Goal: Task Accomplishment & Management: Use online tool/utility

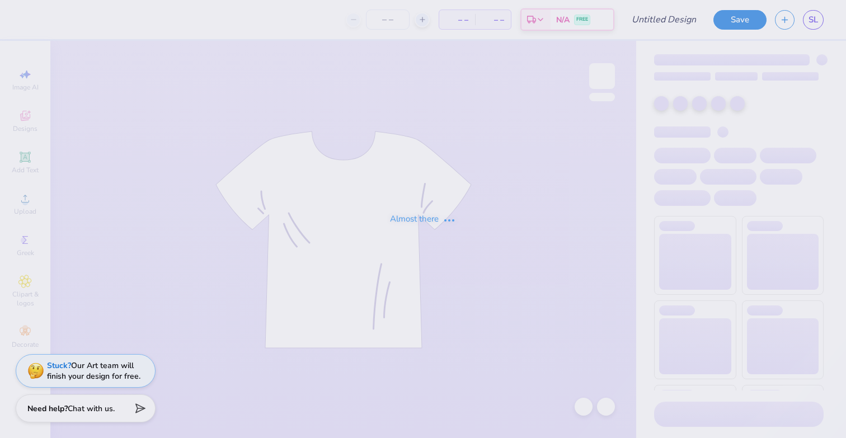
type input "Dartmouth College : [PERSON_NAME]"
type input "200"
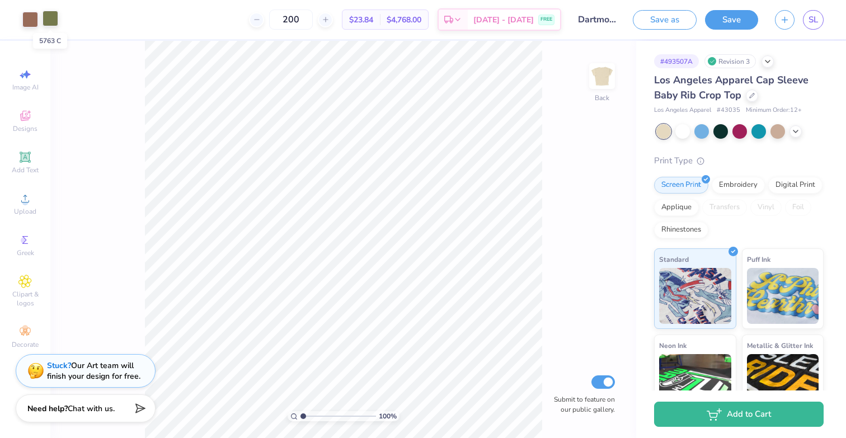
click at [48, 18] on div at bounding box center [51, 19] width 16 height 16
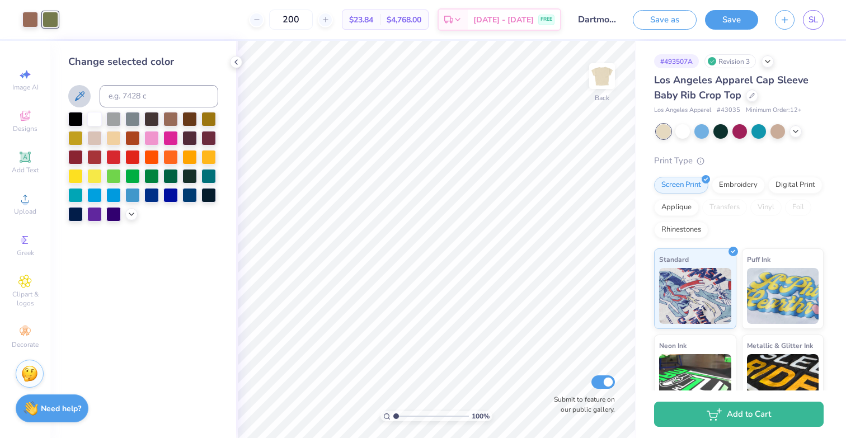
click at [73, 93] on icon at bounding box center [79, 95] width 13 height 13
click at [233, 63] on icon at bounding box center [236, 62] width 9 height 9
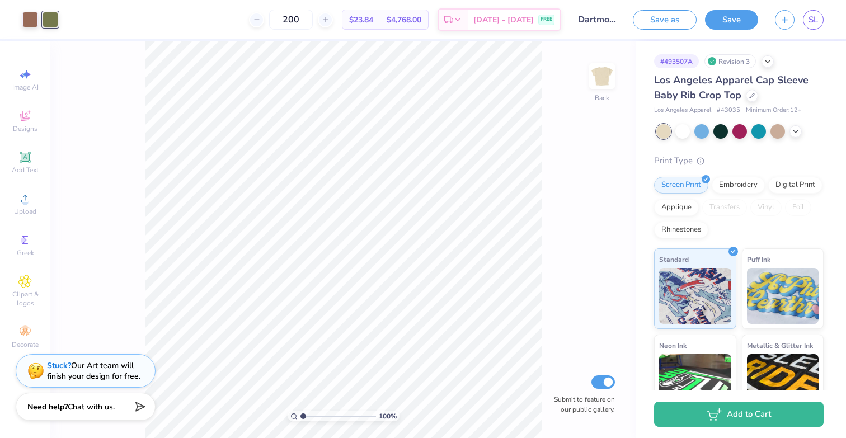
click at [80, 404] on span "Chat with us." at bounding box center [91, 407] width 47 height 11
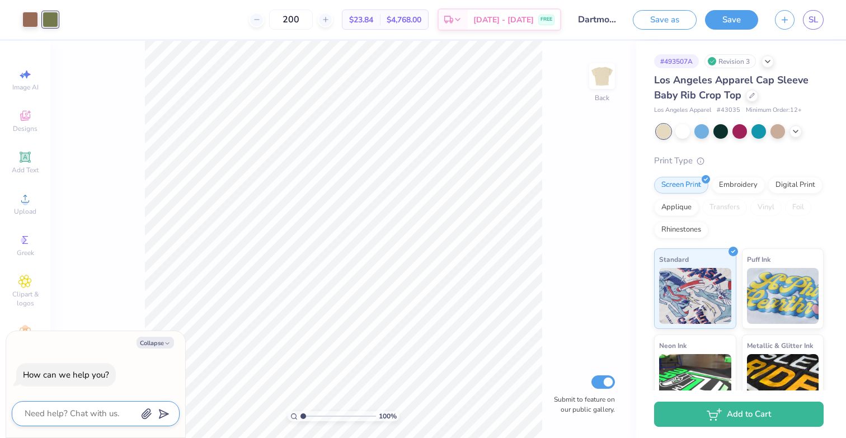
click at [76, 418] on textarea at bounding box center [80, 413] width 114 height 15
type textarea "r"
type textarea "x"
type textarea "re"
type textarea "x"
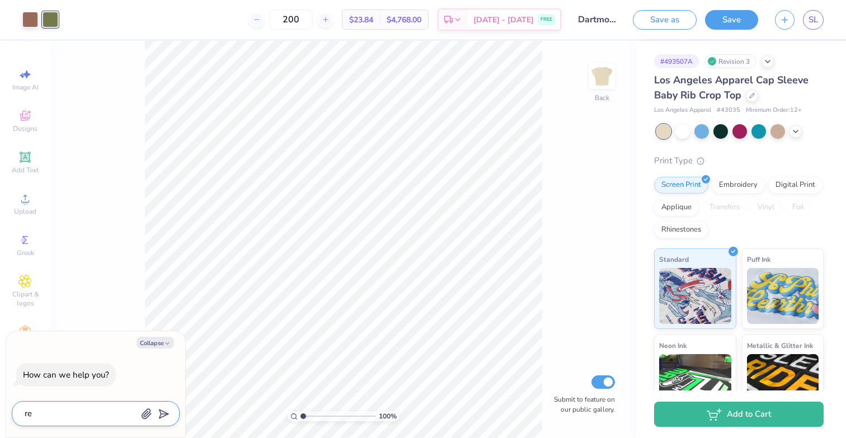
type textarea "rem"
type textarea "x"
type textarea "remo"
type textarea "x"
type textarea "remov"
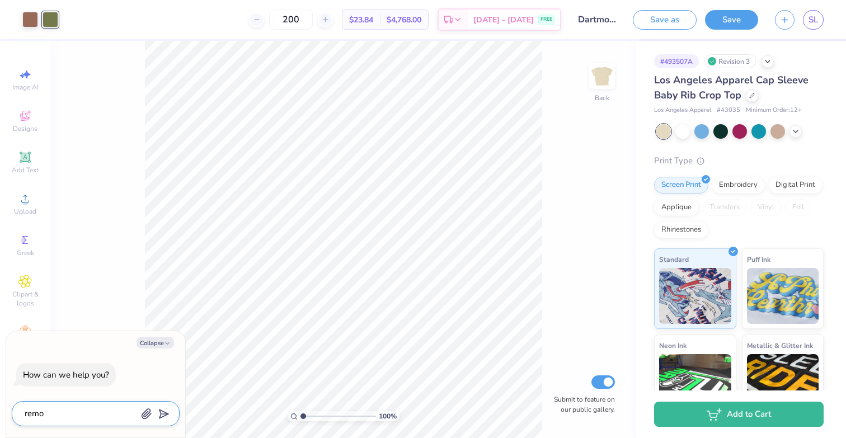
type textarea "x"
type textarea "remove"
type textarea "x"
type textarea "remove"
type textarea "x"
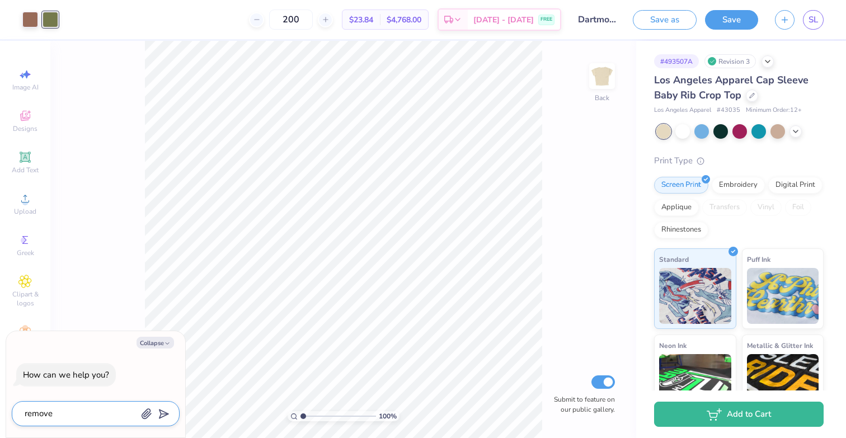
type textarea "remove t"
type textarea "x"
type textarea "remove th"
type textarea "x"
type textarea "remove the"
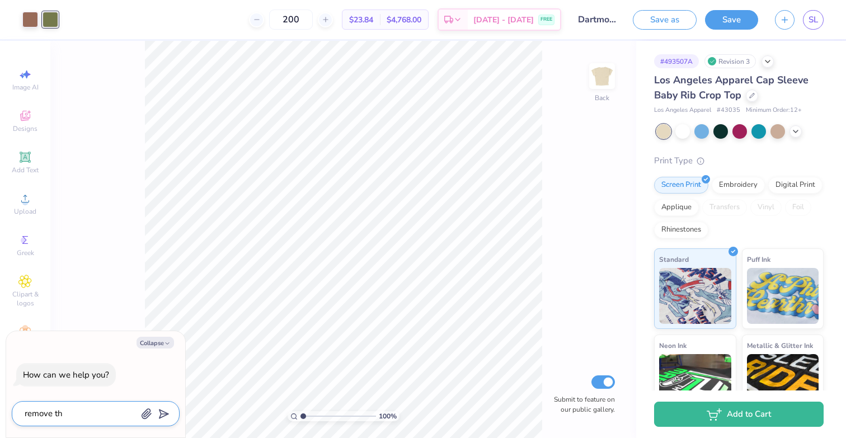
type textarea "x"
type textarea "remove the"
type textarea "x"
type textarea "remove the c"
type textarea "x"
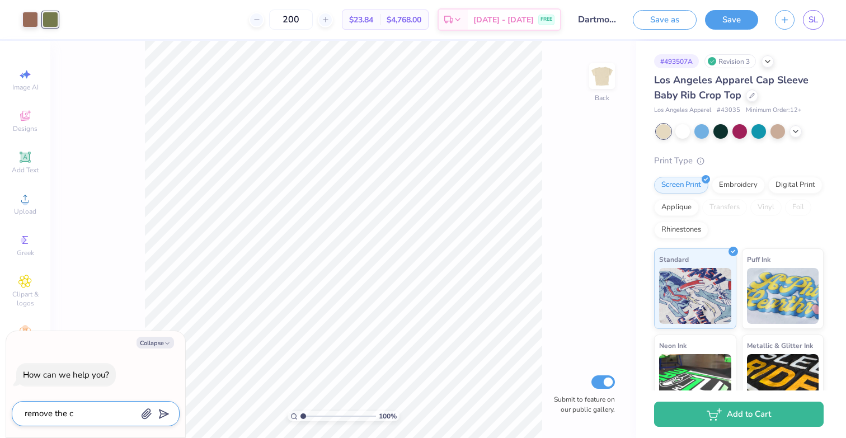
type textarea "remove the ca"
type textarea "x"
type textarea "remove the cac"
type textarea "x"
type textarea "remove the cact"
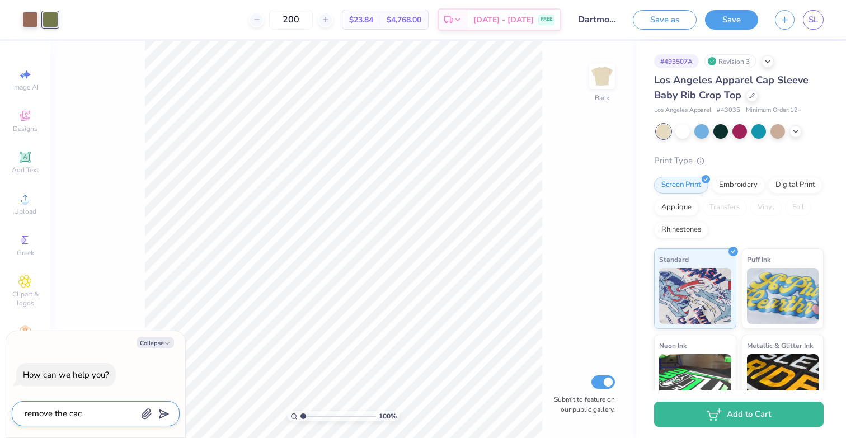
type textarea "x"
type textarea "remove the cactu"
type textarea "x"
type textarea "remove the cactus"
type textarea "x"
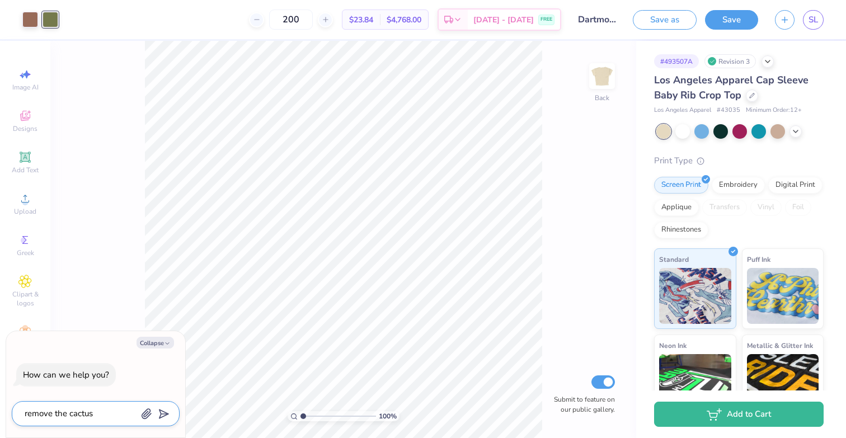
type textarea "remove the cactuse"
type textarea "x"
type textarea "remove the cactuses"
type textarea "x"
type textarea "remove the cactuses"
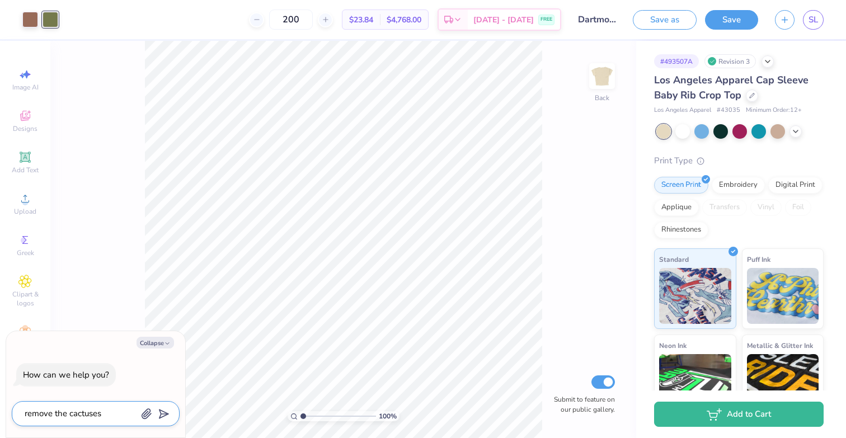
type textarea "x"
type textarea "remove the cactuses s"
type textarea "x"
type textarea "remove the cactuses so"
type textarea "x"
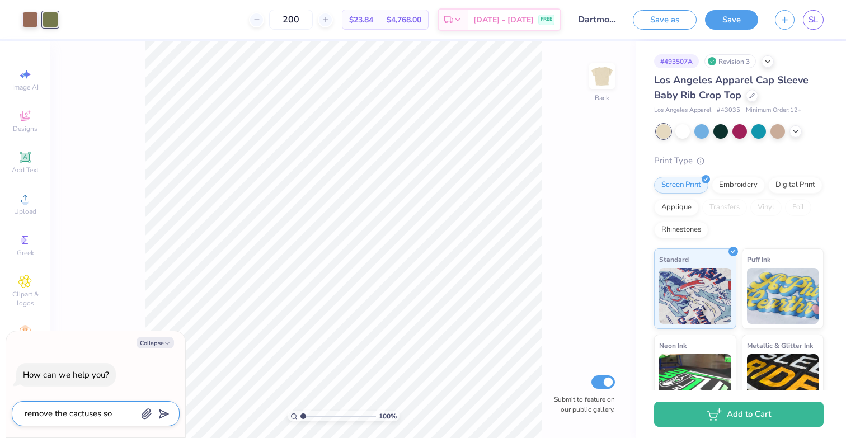
type textarea "remove the cactuses so"
type textarea "x"
type textarea "remove the cactuses so i"
type textarea "x"
type textarea "remove the cactuses so it"
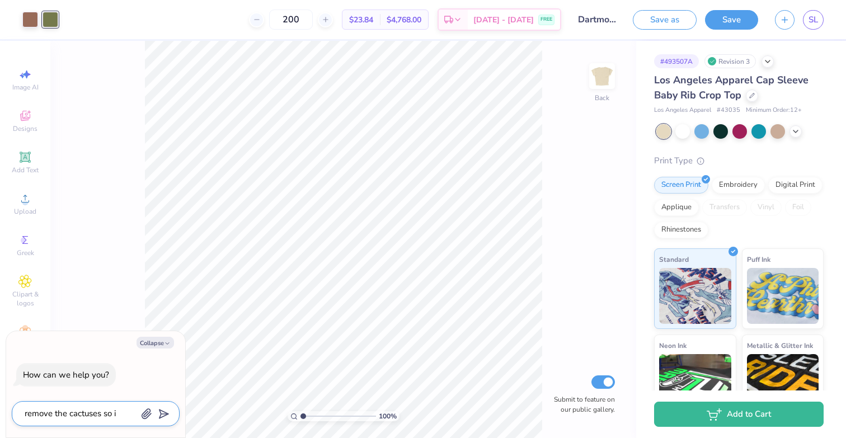
type textarea "x"
type textarea "remove the cactuses so it'"
type textarea "x"
type textarea "remove the cactuses so it's"
type textarea "x"
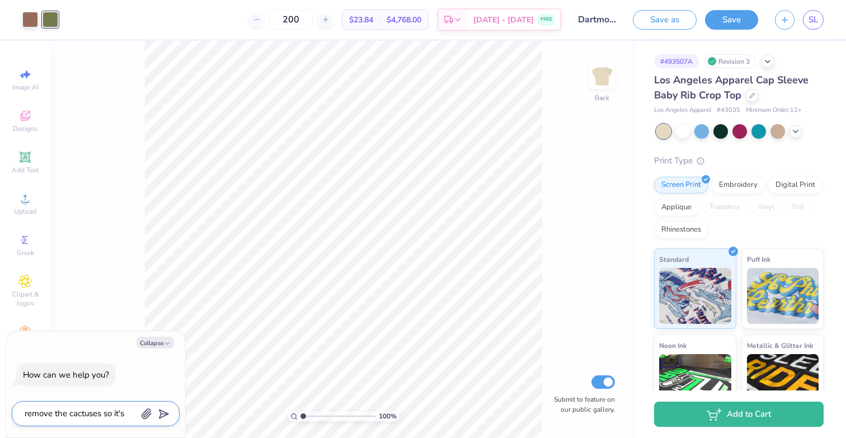
type textarea "remove the cactuses so it's"
type textarea "x"
type textarea "remove the cactuses so it's o"
type textarea "x"
type textarea "remove the cactuses so it's on"
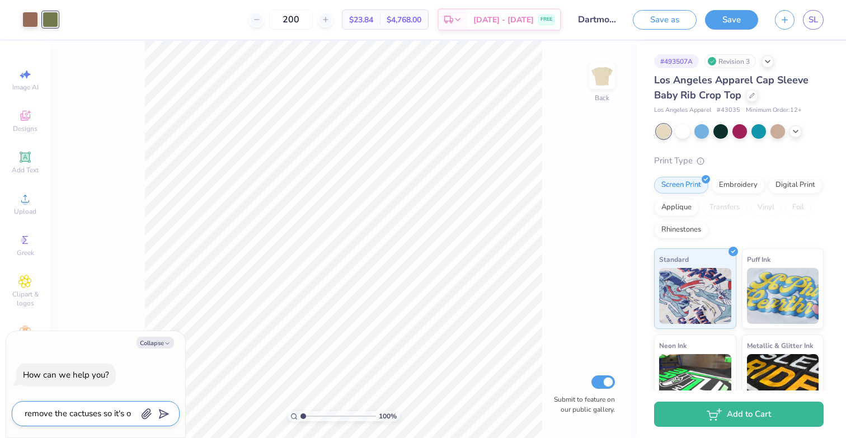
type textarea "x"
type textarea "remove the cactuses so it's onl"
type textarea "x"
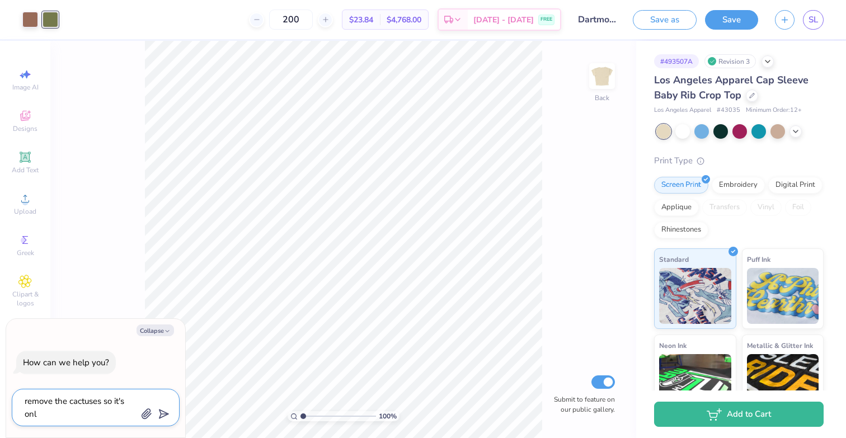
type textarea "remove the cactuses so it's only"
type textarea "x"
type textarea "remove the cactuses so it's only"
type textarea "x"
type textarea "remove the cactuses so it's only o"
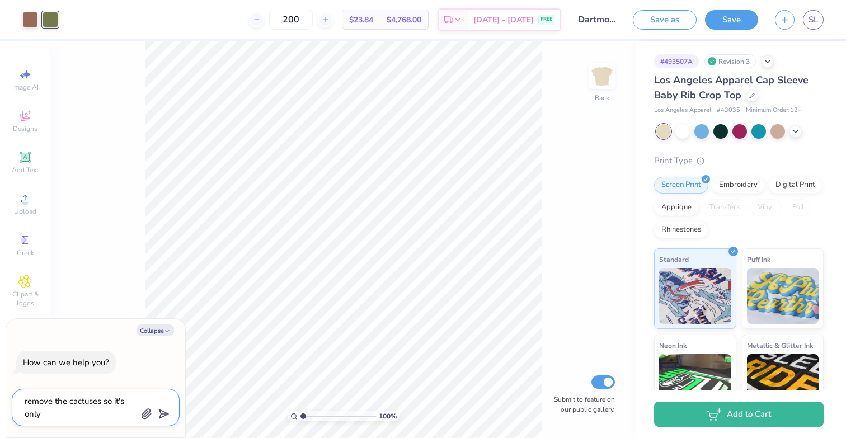
type textarea "x"
type textarea "remove the cactuses so it's only on"
type textarea "x"
type textarea "remove the cactuses so it's only one"
type textarea "x"
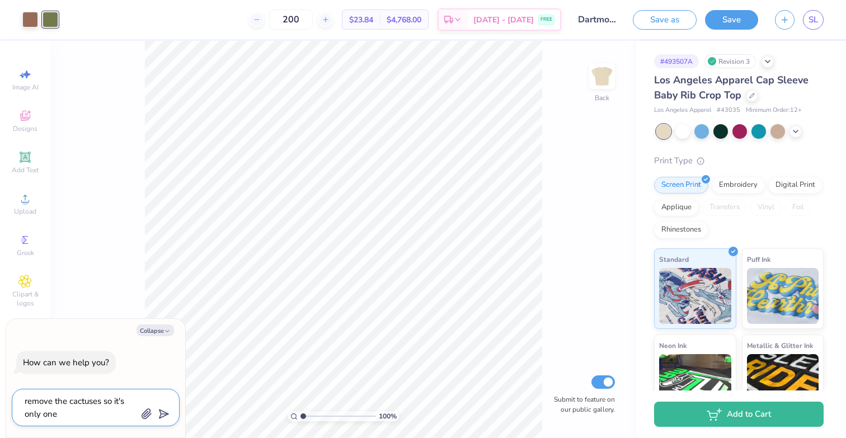
type textarea "remove the cactuses so it's only one"
type textarea "x"
type textarea "remove the cactuses so it's only one c"
type textarea "x"
type textarea "remove the cactuses so it's only one co"
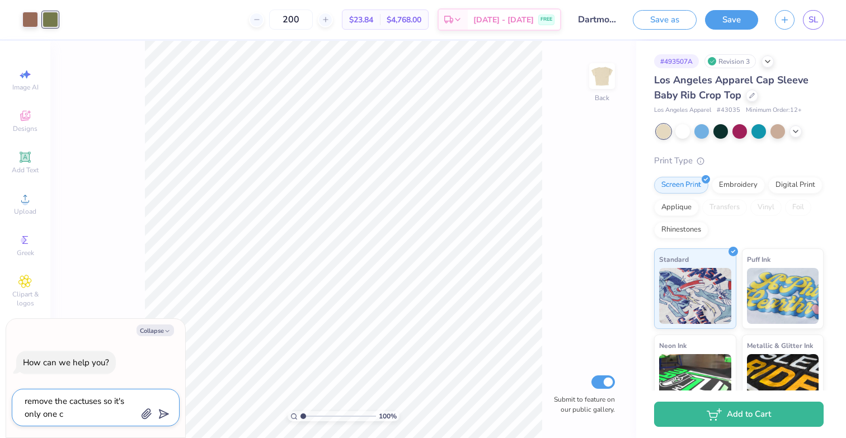
type textarea "x"
type textarea "remove the cactuses so it's only one col"
type textarea "x"
type textarea "remove the cactuses so it's only one colo"
type textarea "x"
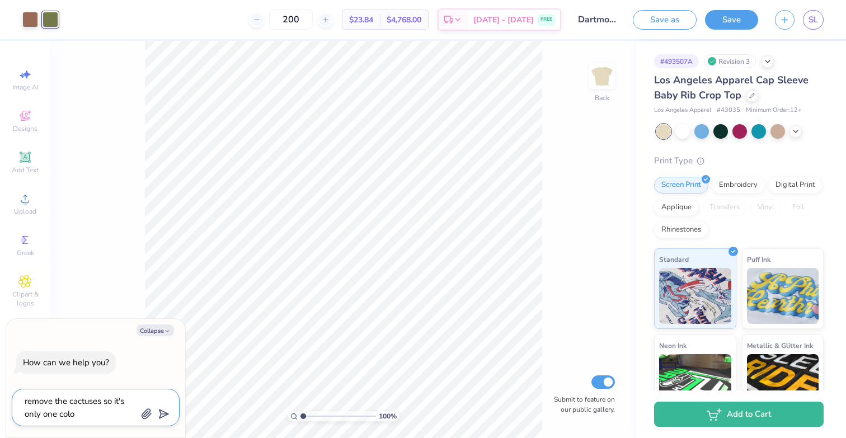
type textarea "remove the cactuses so it's only one color"
type textarea "x"
type textarea "remove the cactuses so it's only one color"
type textarea "x"
type textarea "remove the cactuses so it's only one color ("
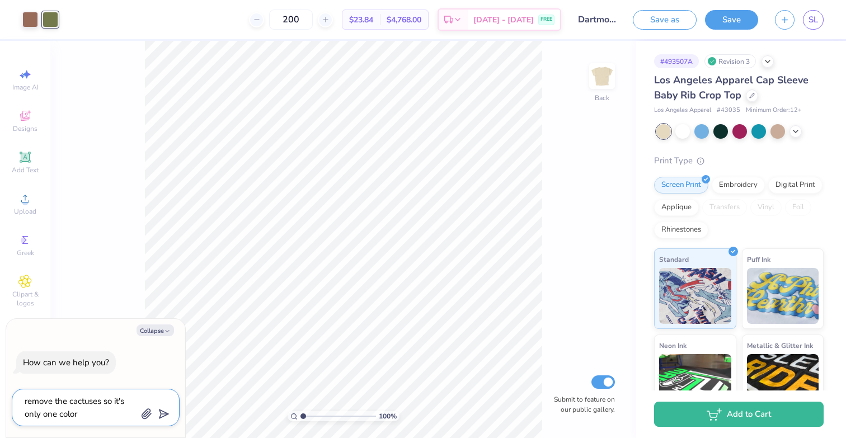
type textarea "x"
type textarea "remove the cactuses so it's only one color (4"
type textarea "x"
type textarea "remove the cactuses so it's only one color (47"
type textarea "x"
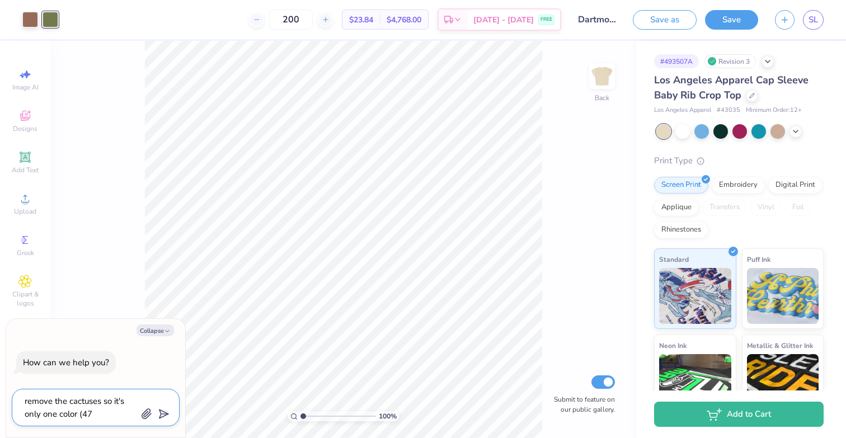
type textarea "remove the cactuses so it's only one color (471"
type textarea "x"
type textarea "remove the cactuses so it's only one color (4715"
type textarea "x"
type textarea "remove the cactuses so it's only one color (4715"
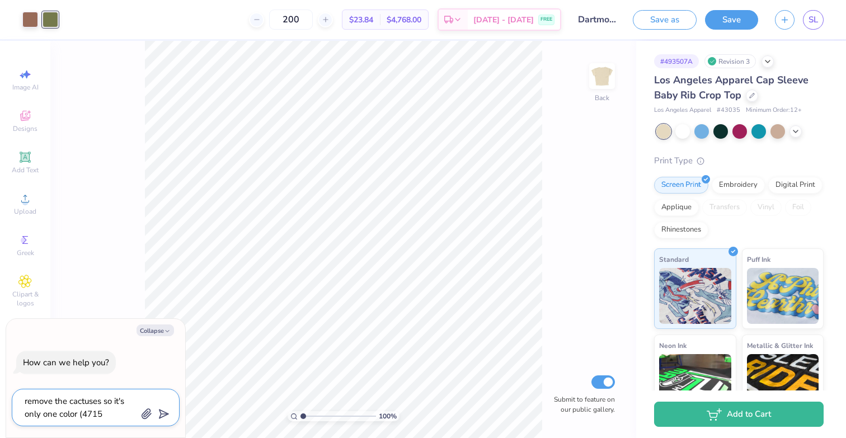
type textarea "x"
type textarea "remove the cactuses so it's only one color (4715 C"
type textarea "x"
type textarea "remove the cactuses so it's only one color (4715 C)"
type textarea "x"
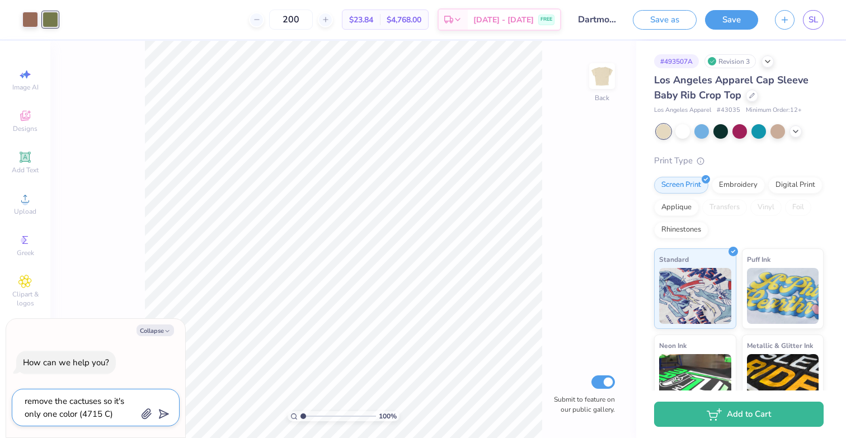
type textarea "remove the cactuses so it's only one color (4715 C)"
type textarea "x"
type textarea "remove the cactuses so it's only one color (4715 C) a"
type textarea "x"
type textarea "remove the cactuses so it's only one color (4715 C) an"
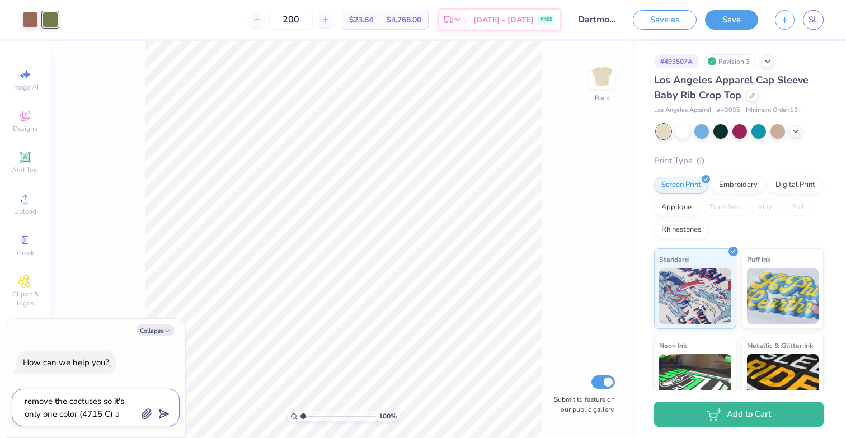
type textarea "x"
type textarea "remove the cactuses so it's only one color (4715 C) and"
type textarea "x"
type textarea "remove the cactuses so it's only one color (4715 C) and"
type textarea "x"
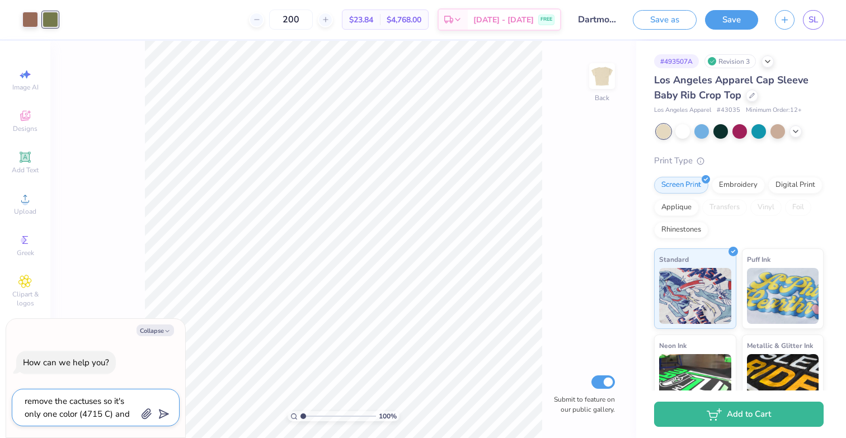
type textarea "remove the cactuses so it's only one color (4715 C) and c"
type textarea "x"
type textarea "remove the cactuses so it's only one color (4715 C) and ch"
type textarea "x"
type textarea "remove the cactuses so it's only one color (4715 C) and cha"
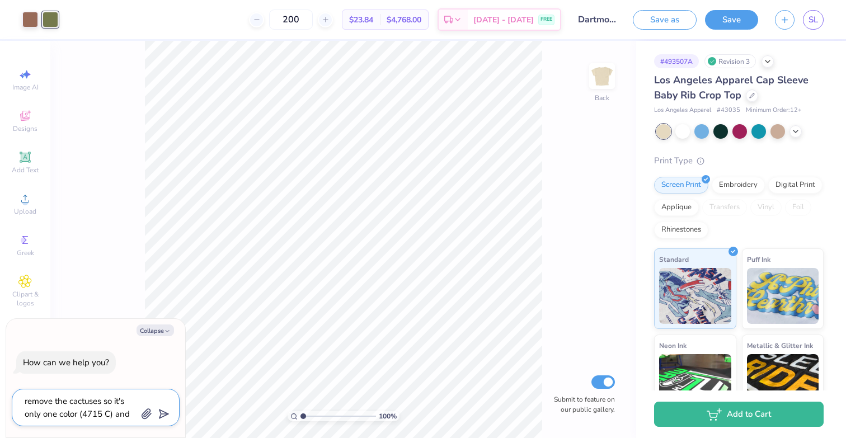
type textarea "x"
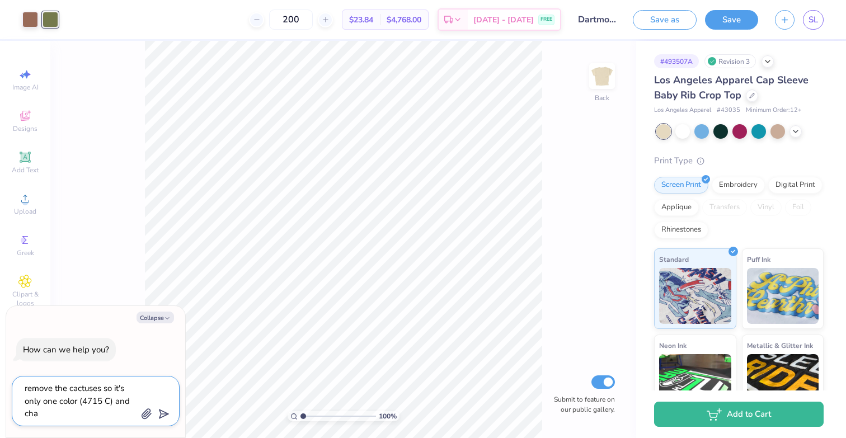
type textarea "remove the cactuses so it's only one color (4715 C) and chan"
type textarea "x"
type textarea "remove the cactuses so it's only one color (4715 C) and [PERSON_NAME]"
type textarea "x"
type textarea "remove the cactuses so it's only one color (4715 C) and change"
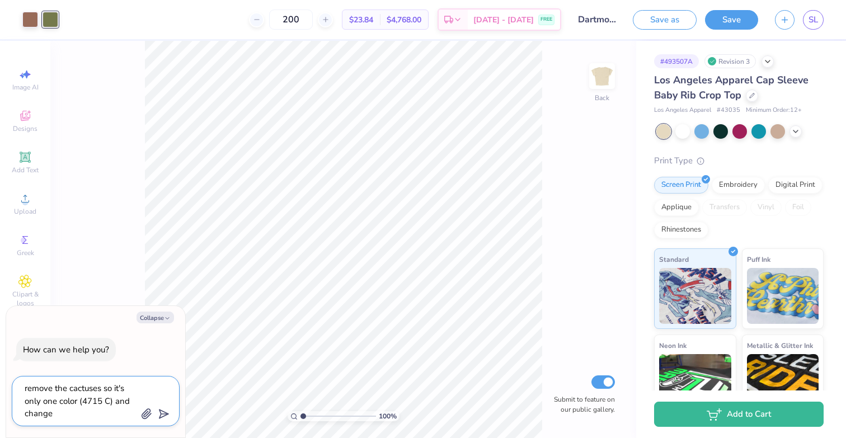
type textarea "x"
type textarea "remove the cactuses so it's only one color (4715 C) and change"
type textarea "x"
type textarea "remove the cactuses so it's only one color (4715 C) and change b"
type textarea "x"
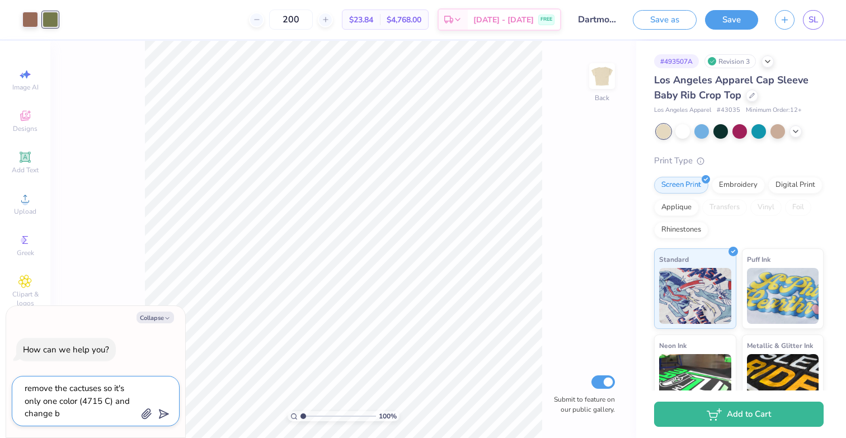
type textarea "remove the cactuses so it's only one color (4715 C) and change bi"
type textarea "x"
type textarea "remove the cactuses so it's only one color (4715 C) and change bid"
type textarea "x"
type textarea "remove the cactuses so it's only one color (4715 C) and change bid"
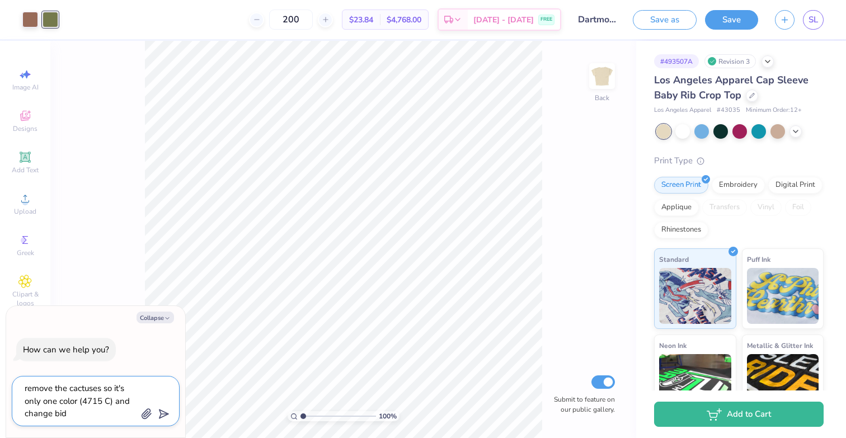
type textarea "x"
type textarea "remove the cactuses so it's only one color (4715 C) and change bid d"
type textarea "x"
type textarea "remove the cactuses so it's only one color (4715 C) and change bid da"
type textarea "x"
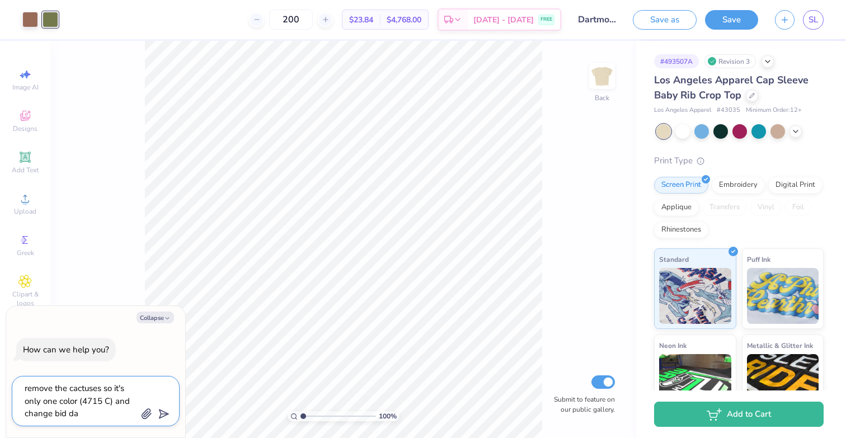
type textarea "remove the cactuses so it's only one color (4715 C) and change bid day"
type textarea "x"
type textarea "remove the cactuses so it's only one color (4715 C) and change bid day"
type textarea "x"
type textarea "remove the cactuses so it's only one color (4715 C) and change bid day 2"
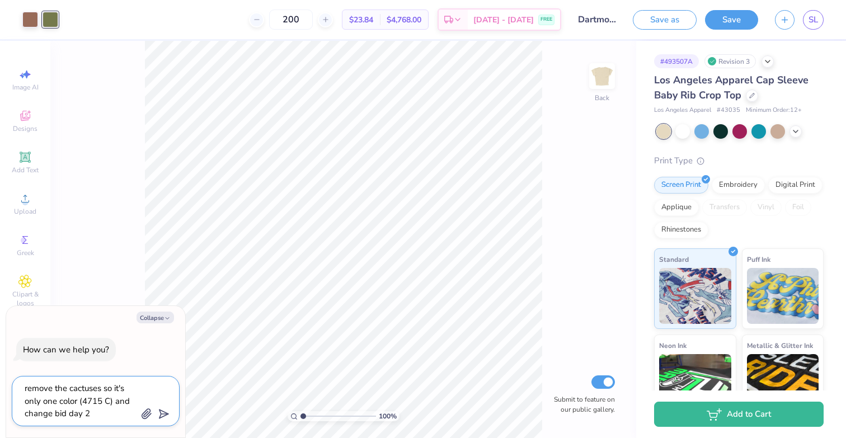
type textarea "x"
type textarea "remove the cactuses so it's only one color (4715 C) and change bid day 20"
type textarea "x"
type textarea "remove the cactuses so it's only one color (4715 C) and change bid day 202"
type textarea "x"
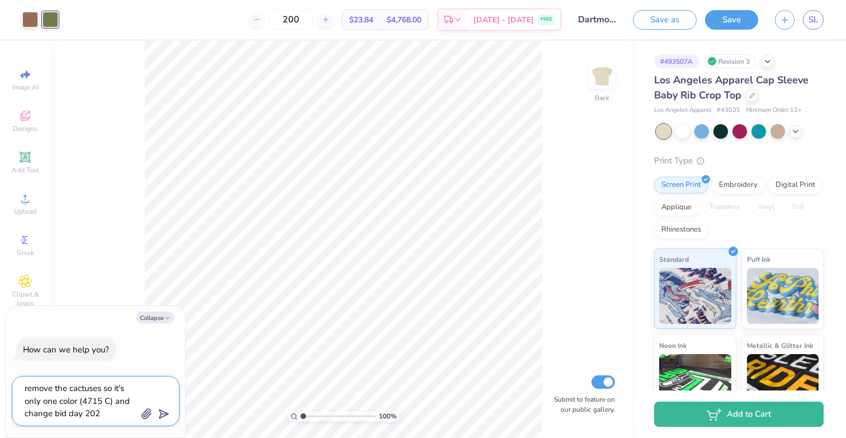
type textarea "remove the cactuses so it's only one color (4715 C) and change bid day 2025"
type textarea "x"
type textarea "remove the cactuses so it's only one color (4715 C) and change bid day 2025"
type textarea "x"
type textarea "remove the cactuses so it's only one color (4715 C) and change bid day 2025"
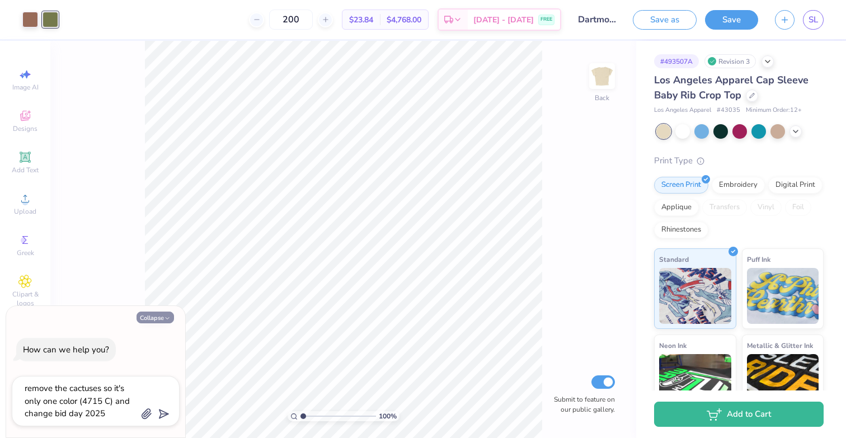
click at [153, 313] on button "Collapse" at bounding box center [154, 318] width 37 height 12
type textarea "x"
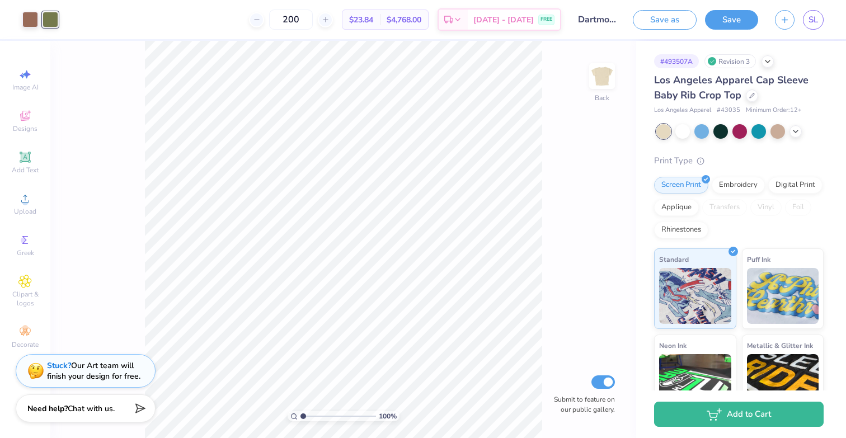
click at [740, 63] on div "Revision 3" at bounding box center [729, 61] width 51 height 14
click at [767, 63] on icon at bounding box center [767, 60] width 9 height 9
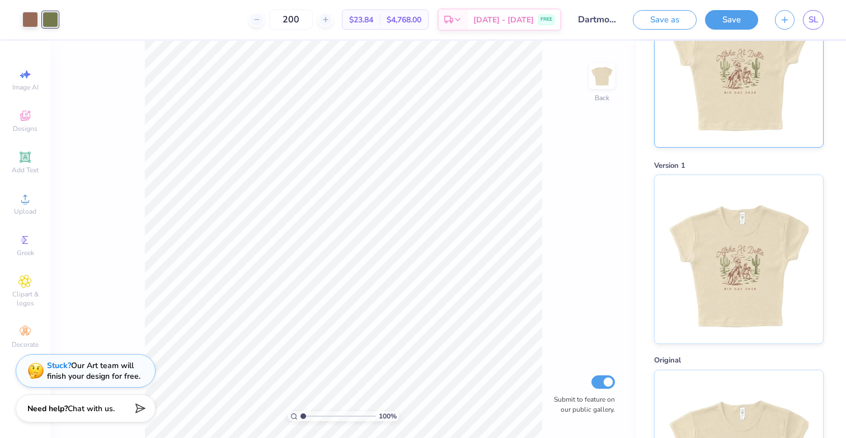
scroll to position [223, 0]
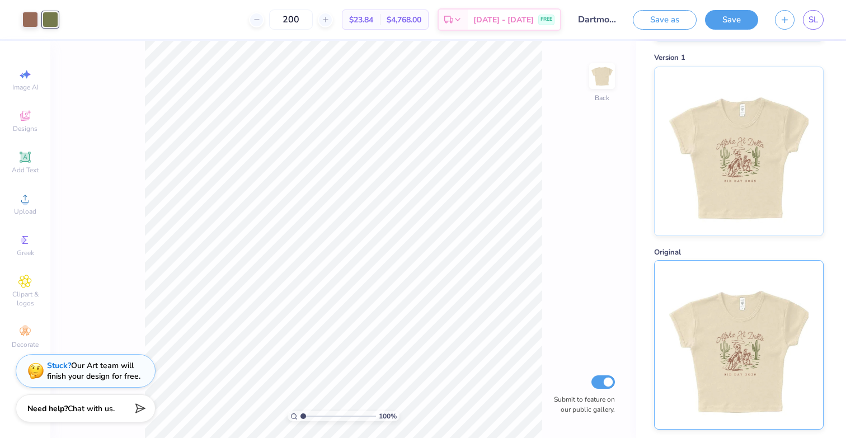
click at [731, 338] on img at bounding box center [738, 345] width 139 height 168
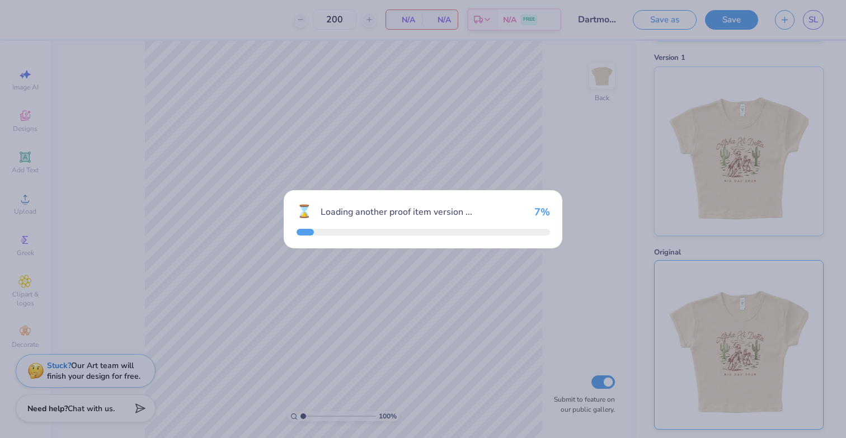
type input "150"
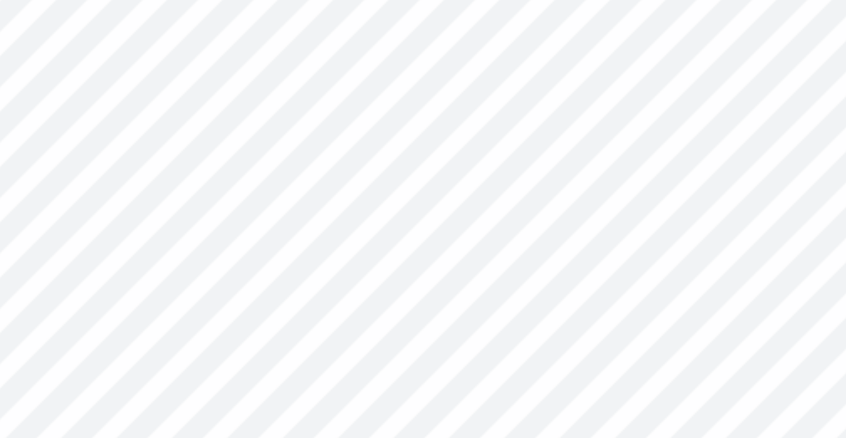
type input "0.05"
type input "0.91"
type input "3.45"
type input "3.00"
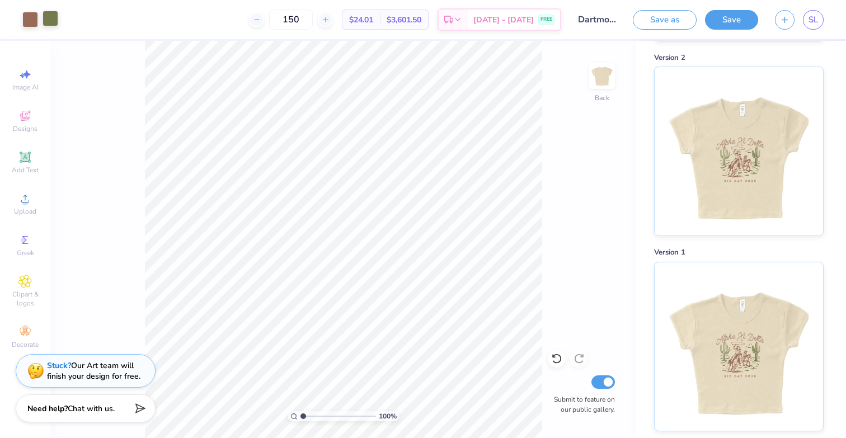
click at [46, 19] on div at bounding box center [51, 19] width 16 height 16
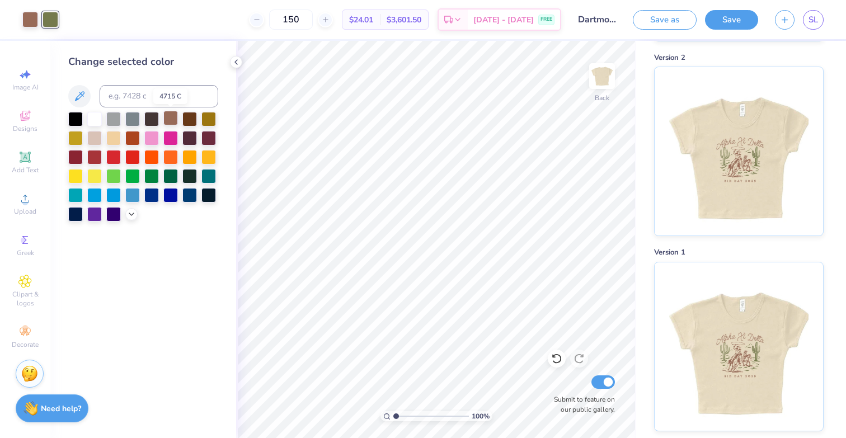
click at [174, 117] on div at bounding box center [170, 118] width 15 height 15
click at [234, 61] on icon at bounding box center [236, 62] width 9 height 9
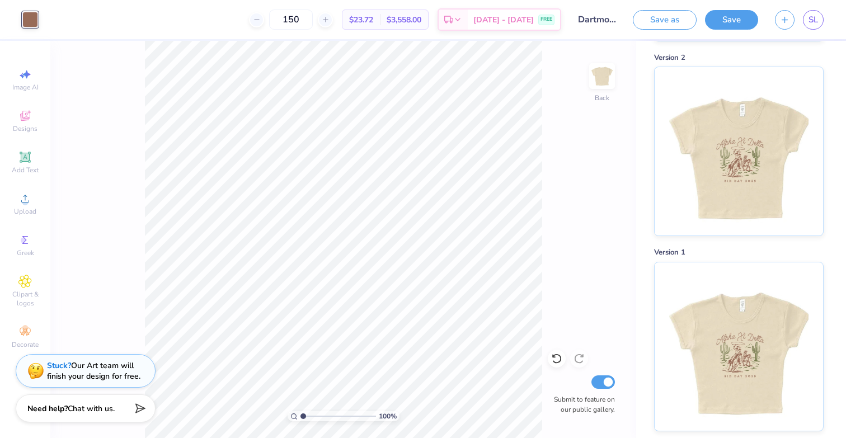
click at [124, 107] on div "100 % Back Submit to feature on our public gallery." at bounding box center [343, 239] width 586 height 397
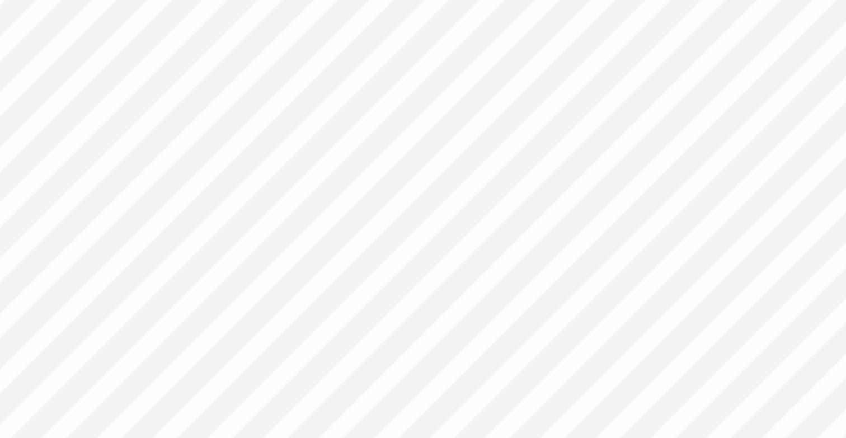
type input "5.04"
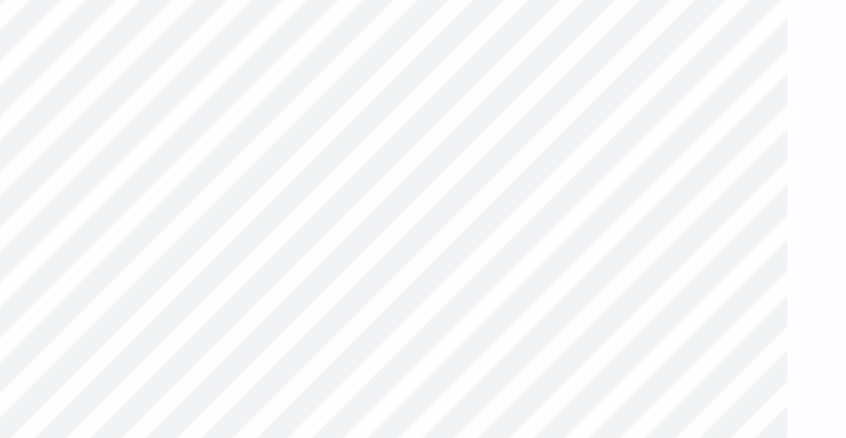
type input "0.33"
type input "0.10"
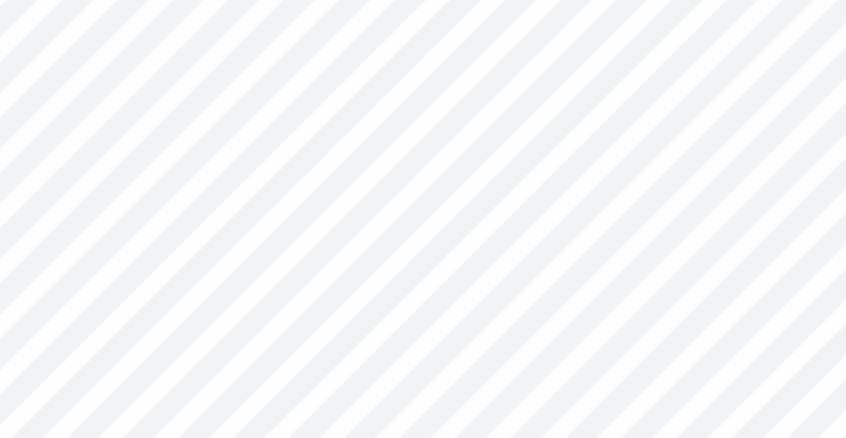
type input "5.33"
type input "5.37"
type input "0.47"
type input "0.16"
type input "5.67"
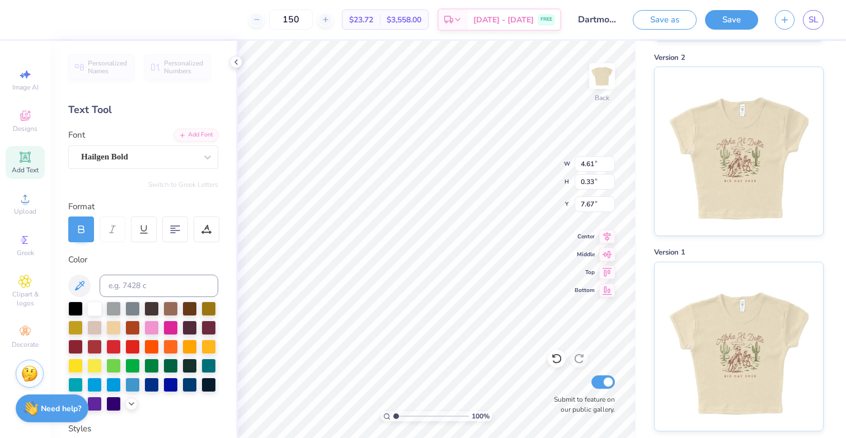
scroll to position [0, 3]
type textarea "BID DAY EST.1893"
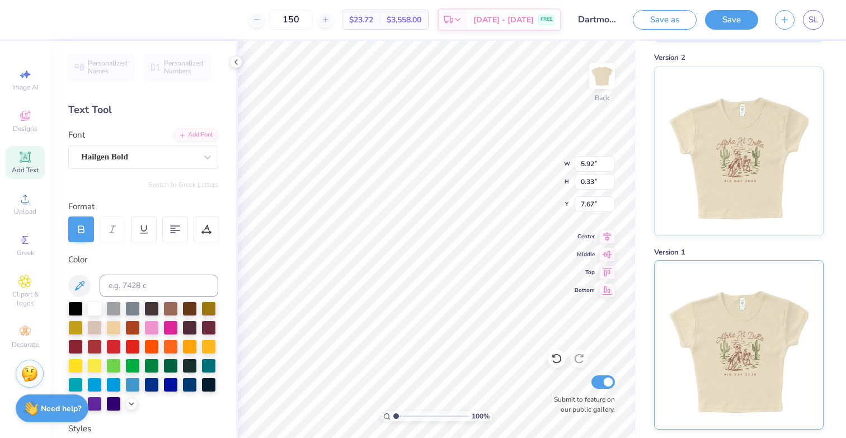
scroll to position [1, 0]
type textarea "BID DAY TAKE ME HOME"
type input "7.53"
click at [176, 232] on icon at bounding box center [175, 229] width 10 height 10
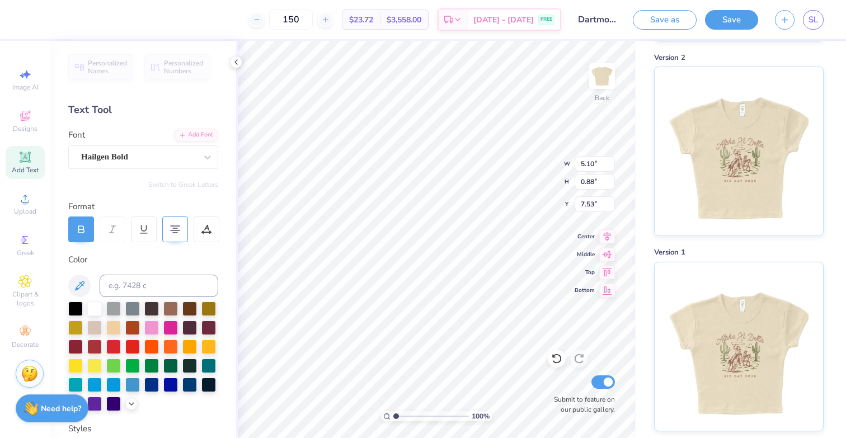
scroll to position [1, 2]
type input "7.57"
click at [641, 338] on div "# 493507A Revision 0 Version 3 Version 2 Version 1" at bounding box center [741, 125] width 210 height 614
type textarea "TAKE ME HOME"
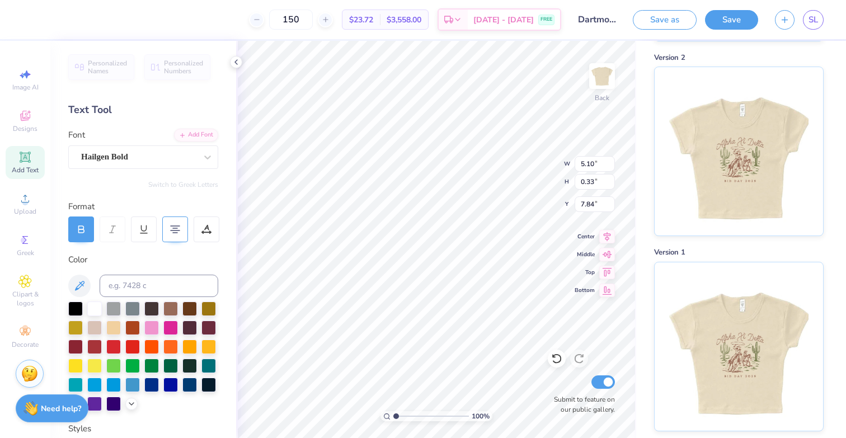
type input "7.84"
type textarea "BID DAY"
type textarea "BID DAY EST. 2025"
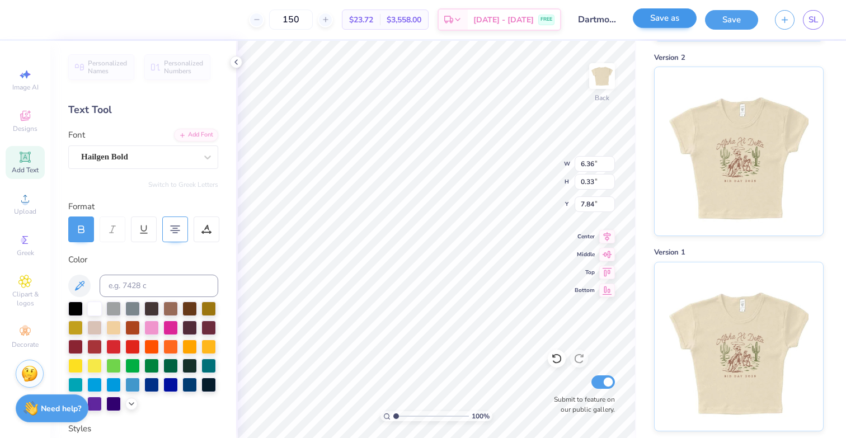
scroll to position [0, 1]
type textarea "BID DAY"
type textarea "BID DAY EST. 2025"
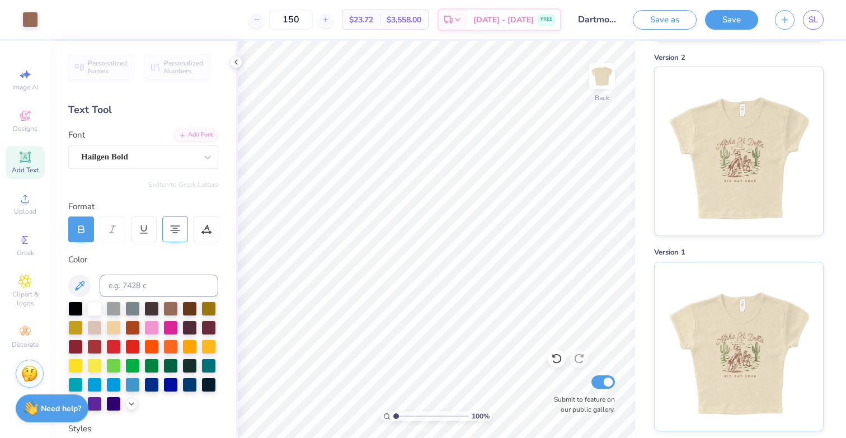
click at [637, 332] on div "# 493507A Revision 0 Version 3 Version 2 Version 1" at bounding box center [741, 125] width 210 height 614
type input "7.90"
type input "8.04"
click at [685, 19] on button "Save as" at bounding box center [665, 18] width 64 height 20
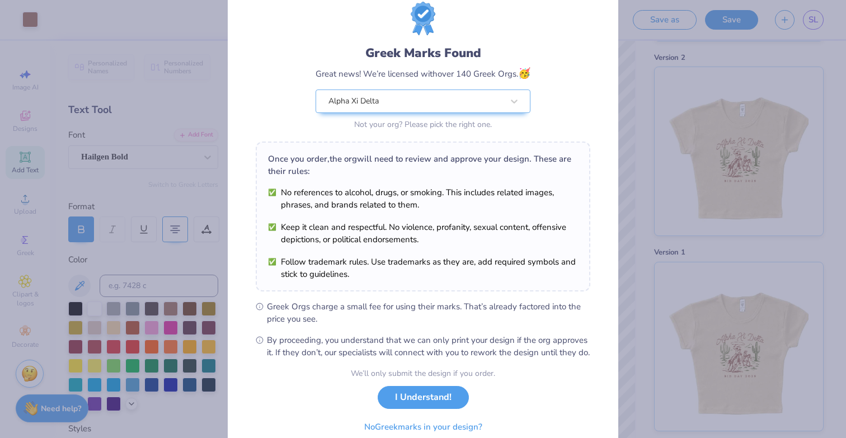
scroll to position [86, 0]
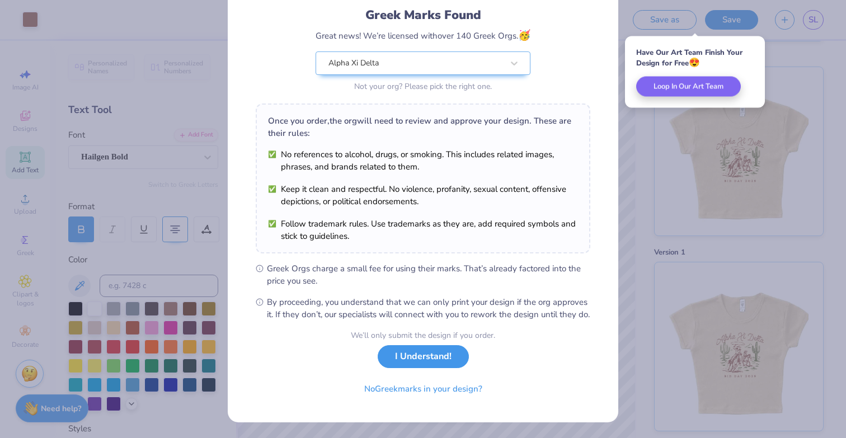
click at [434, 368] on div "We’ll only submit the design if you order. I Understand! No Greek marks in your…" at bounding box center [423, 364] width 144 height 70
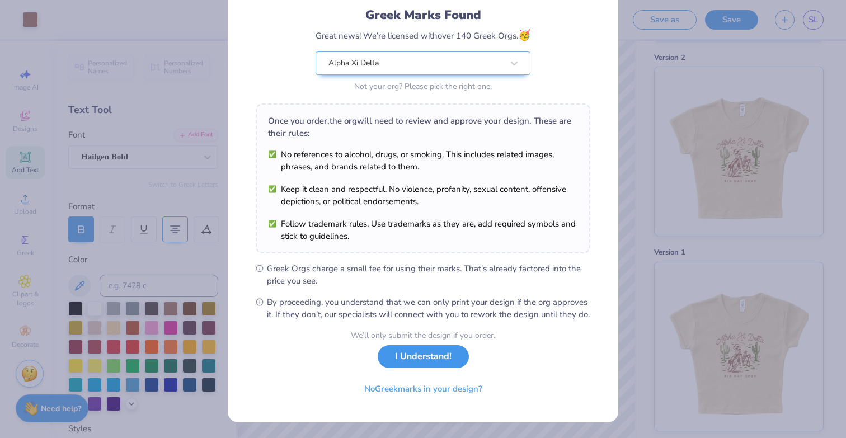
click at [443, 359] on button "I Understand!" at bounding box center [423, 356] width 91 height 23
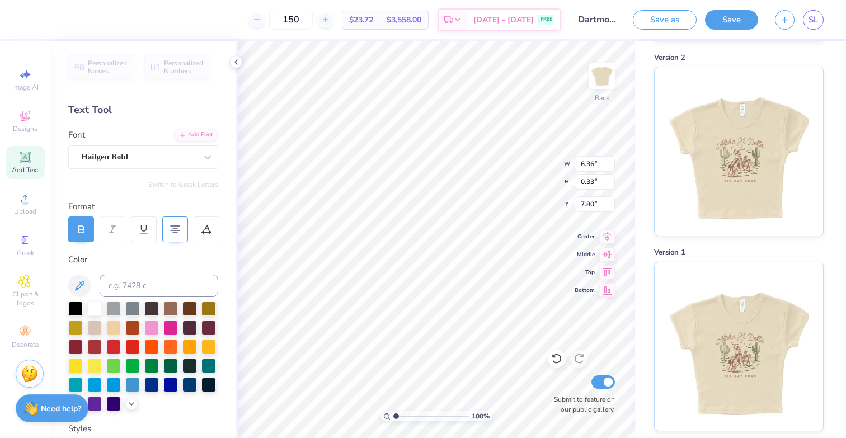
type input "7.55"
type input "7.70"
click at [722, 21] on button "Save" at bounding box center [731, 18] width 53 height 20
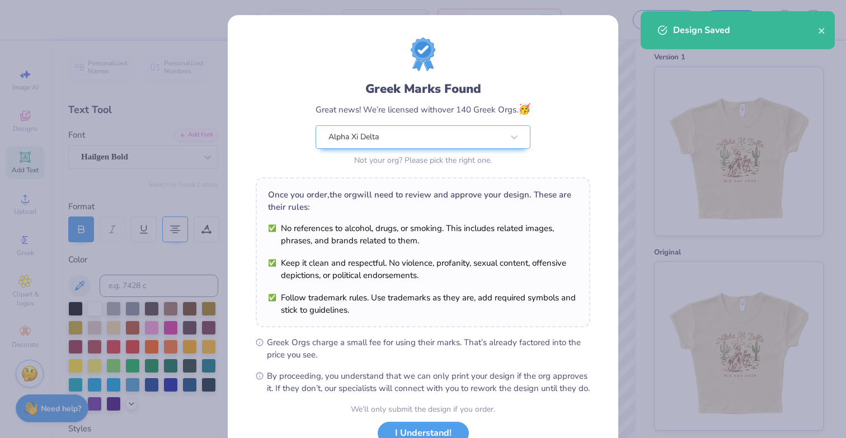
scroll to position [86, 0]
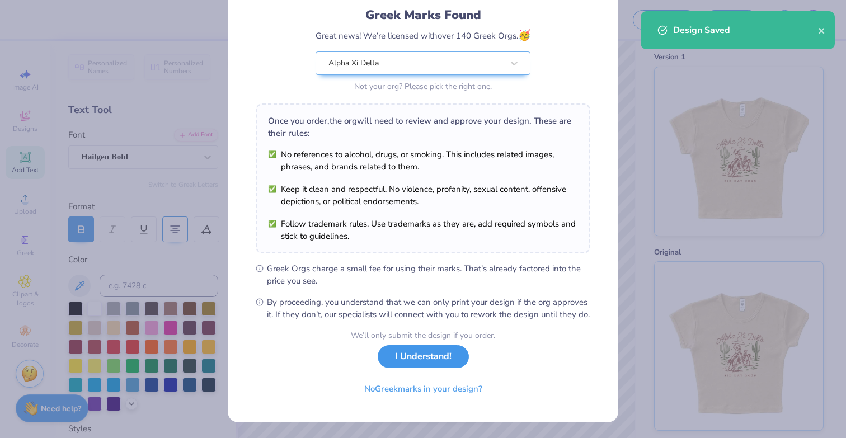
click at [415, 363] on button "I Understand!" at bounding box center [423, 356] width 91 height 23
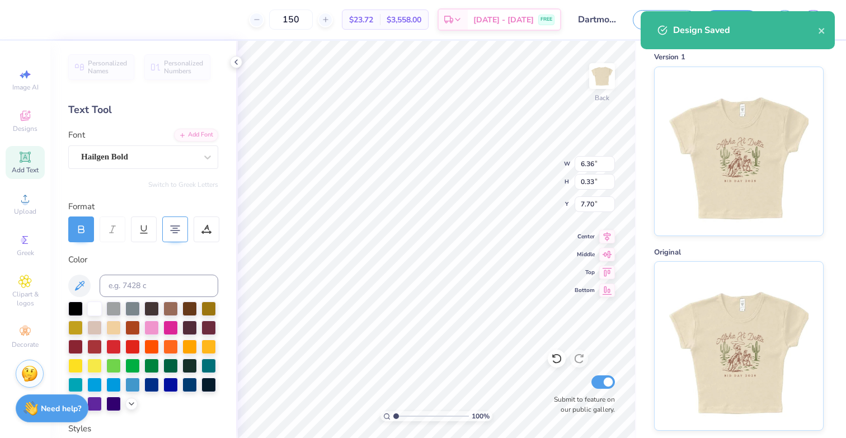
scroll to position [0, 0]
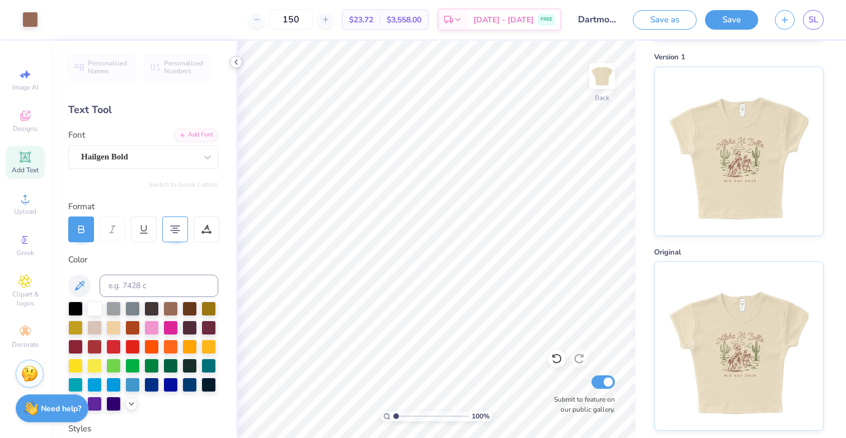
click at [237, 62] on icon at bounding box center [236, 62] width 9 height 9
type textarea "BID DAY 2025"
click at [732, 26] on button "Save" at bounding box center [731, 18] width 53 height 20
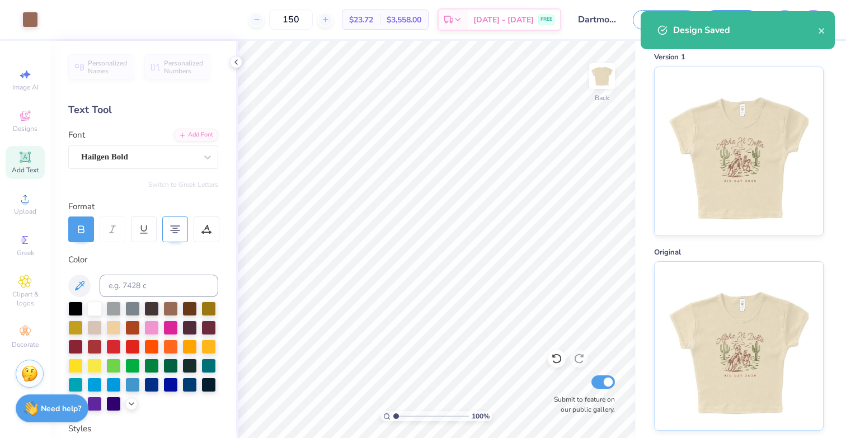
click at [824, 39] on div "Design Saved" at bounding box center [737, 30] width 194 height 38
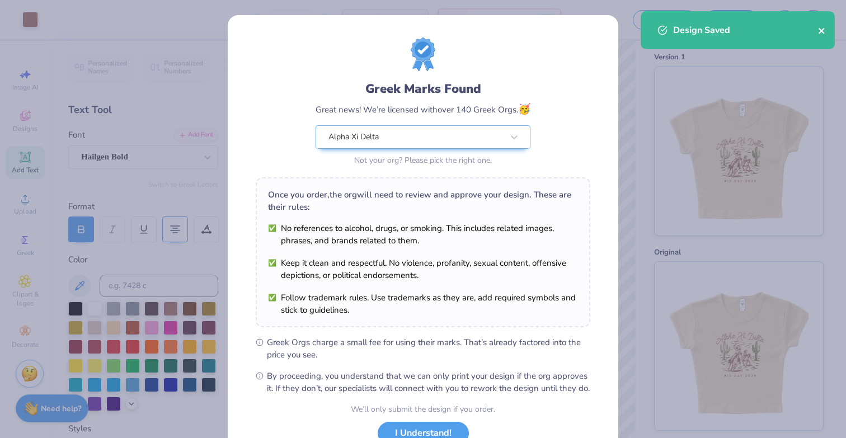
click at [824, 34] on icon "close" at bounding box center [822, 30] width 8 height 9
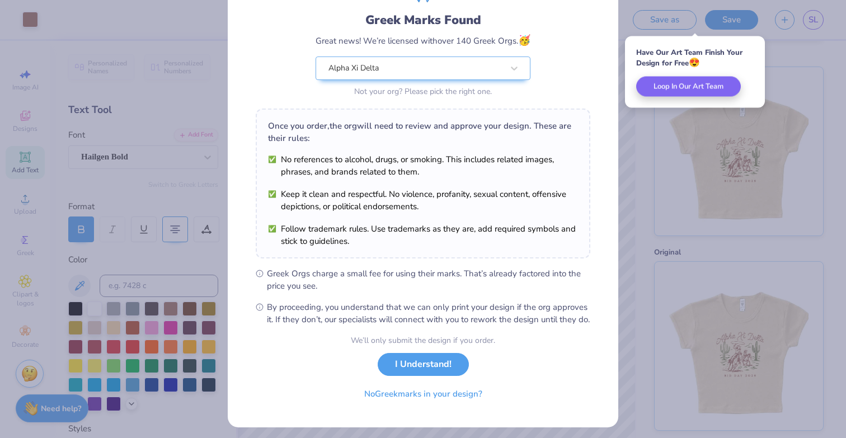
scroll to position [70, 0]
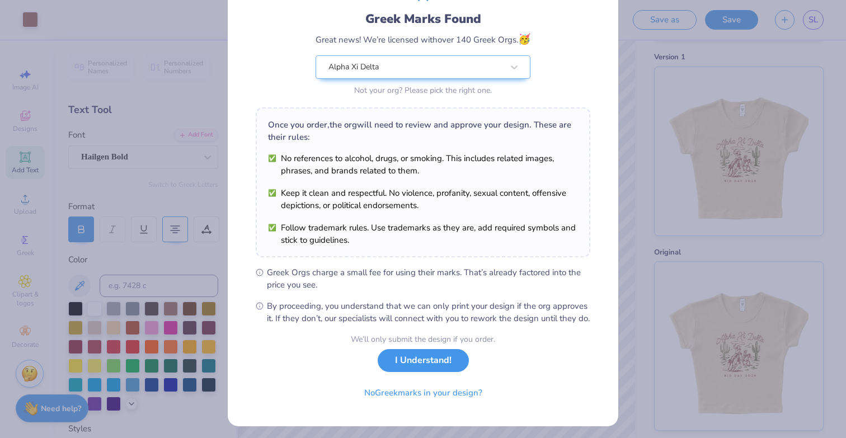
click at [408, 372] on button "I Understand!" at bounding box center [423, 360] width 91 height 23
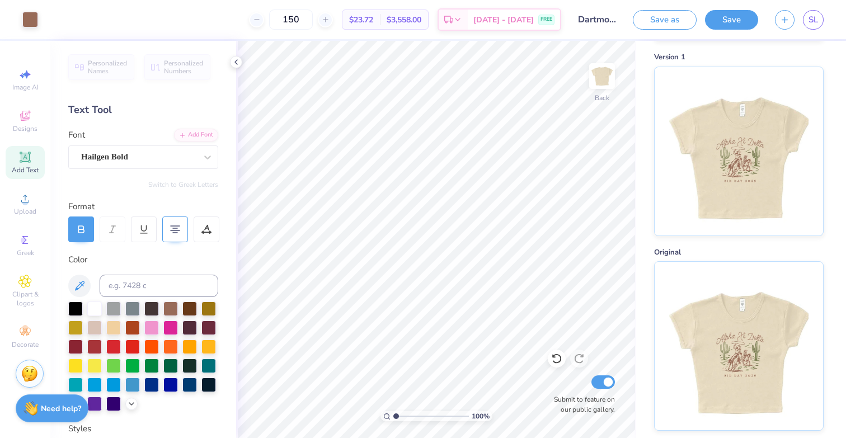
scroll to position [0, 0]
click at [819, 25] on link "SL" at bounding box center [813, 20] width 21 height 20
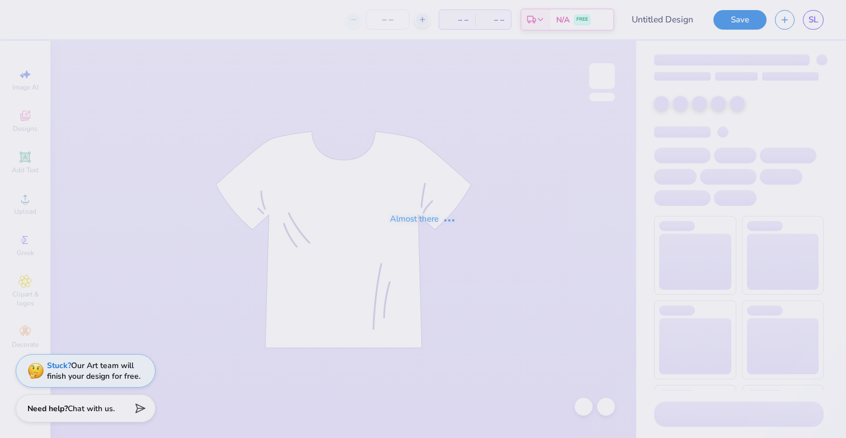
type input "Dartmouth College : [PERSON_NAME]"
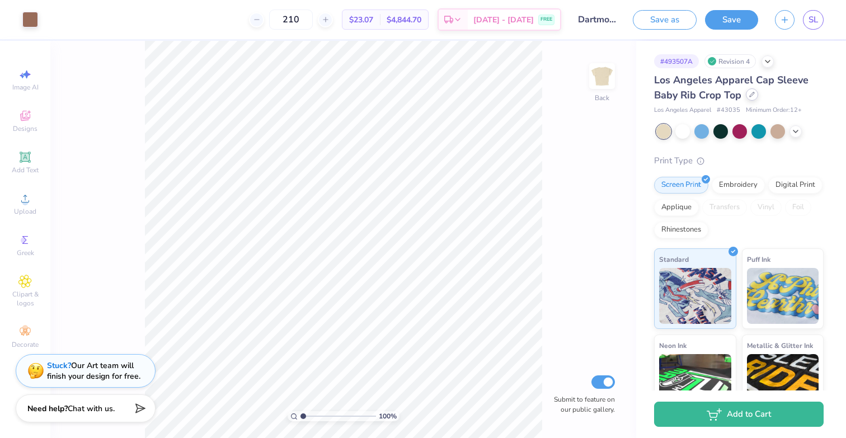
click at [754, 97] on div at bounding box center [752, 94] width 12 height 12
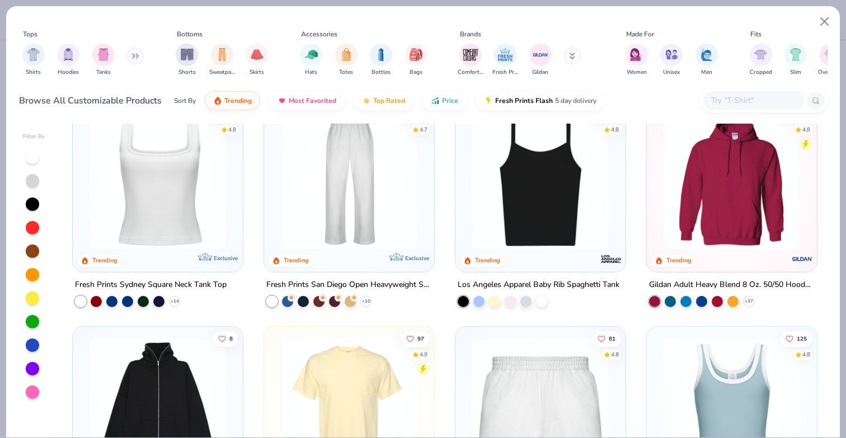
scroll to position [472, 0]
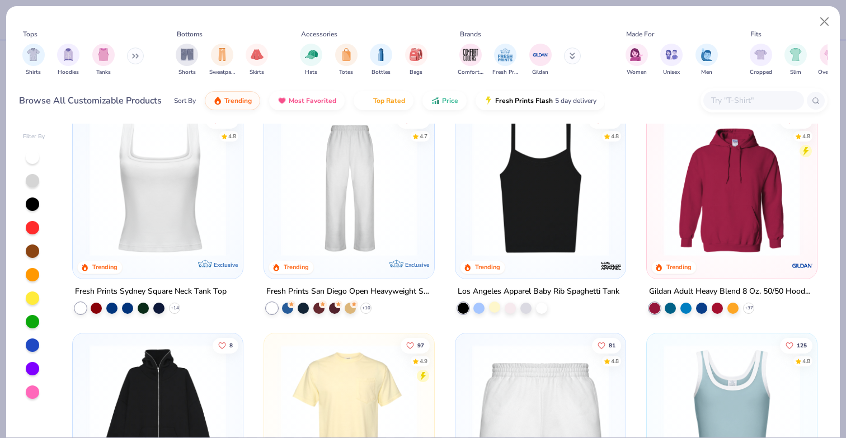
click at [496, 307] on div at bounding box center [494, 306] width 11 height 11
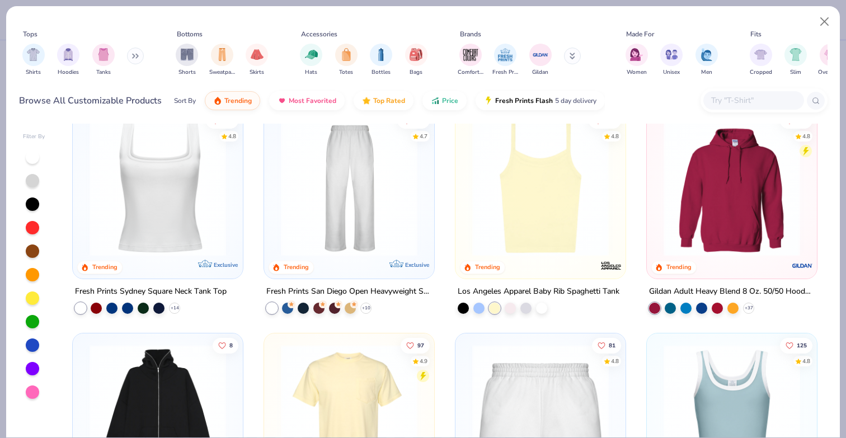
click at [545, 224] on img at bounding box center [540, 187] width 148 height 136
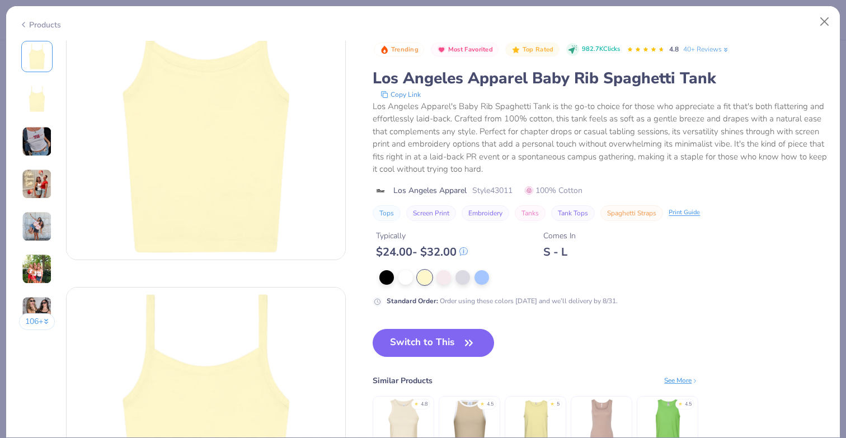
scroll to position [68, 0]
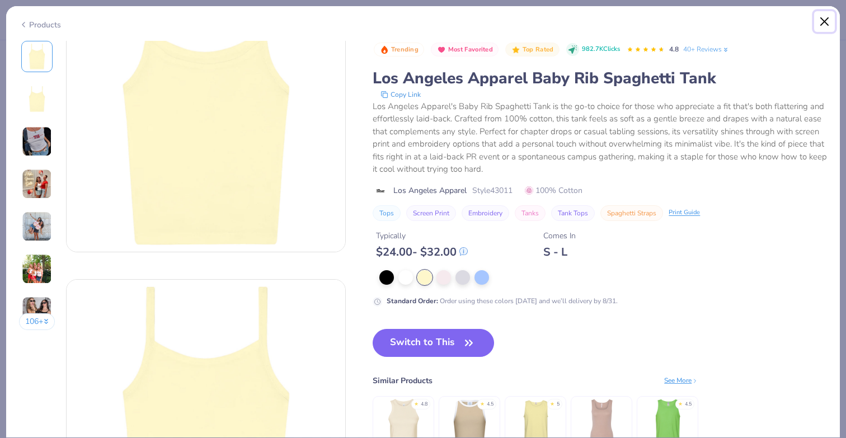
click at [821, 21] on button "Close" at bounding box center [824, 21] width 21 height 21
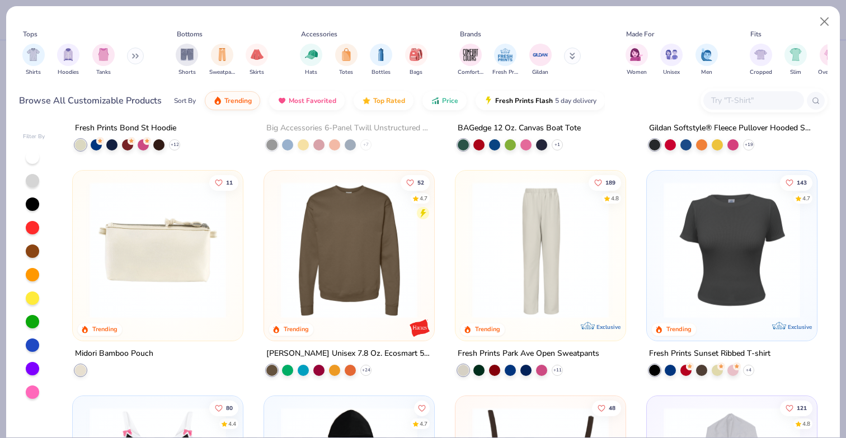
scroll to position [2664, 0]
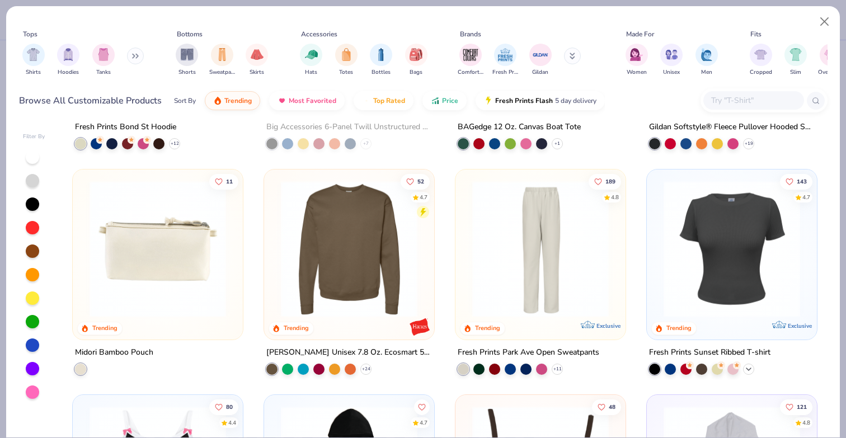
click at [748, 368] on icon at bounding box center [748, 369] width 9 height 9
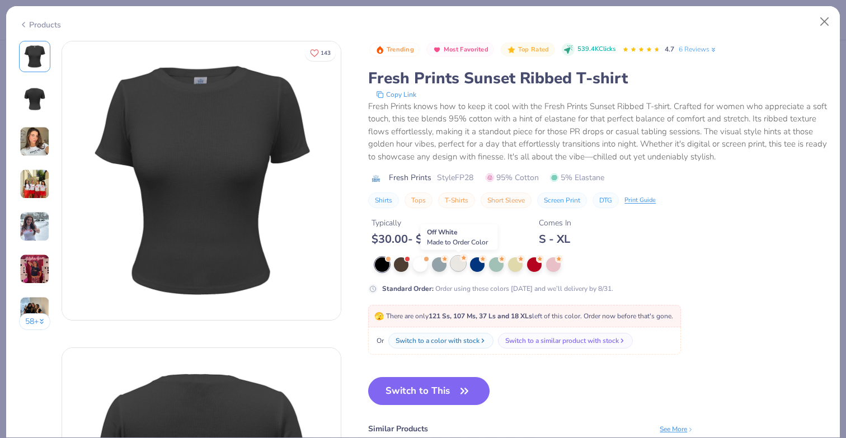
click at [458, 263] on div at bounding box center [458, 263] width 15 height 15
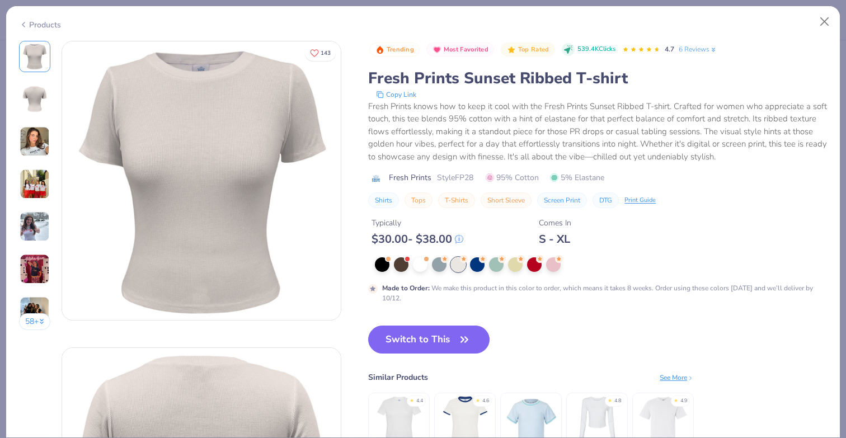
click at [35, 147] on img at bounding box center [35, 141] width 30 height 30
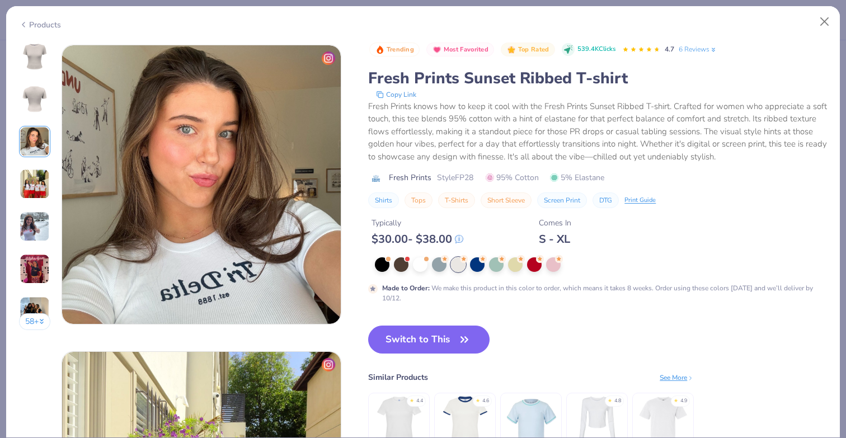
scroll to position [613, 0]
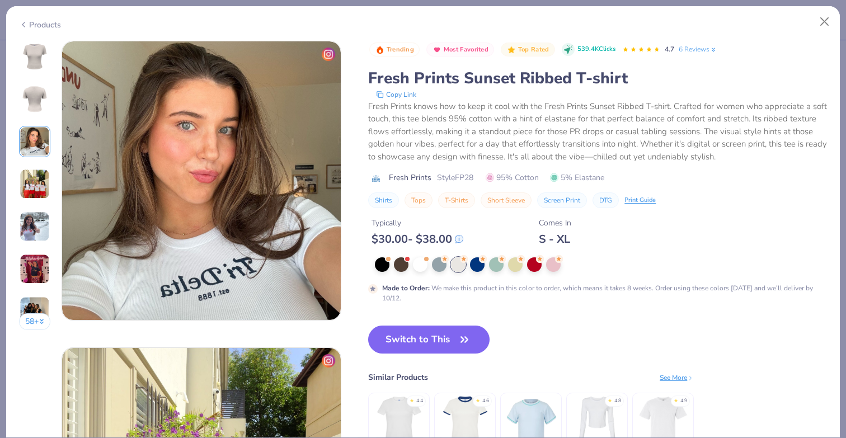
click at [37, 45] on img at bounding box center [34, 56] width 27 height 27
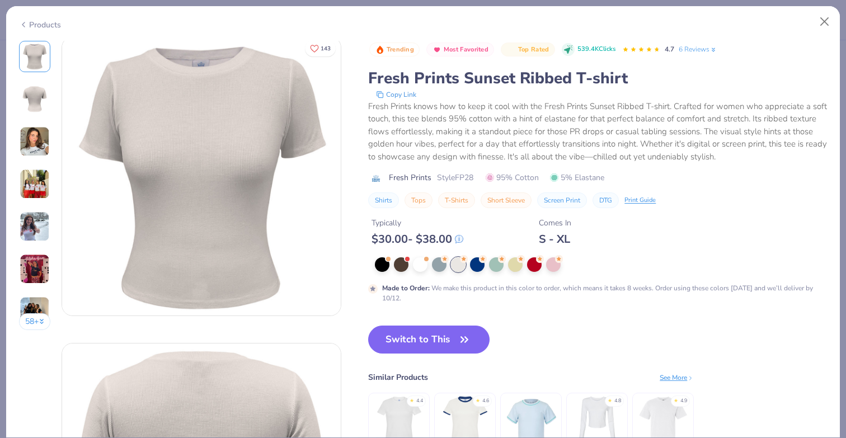
scroll to position [0, 0]
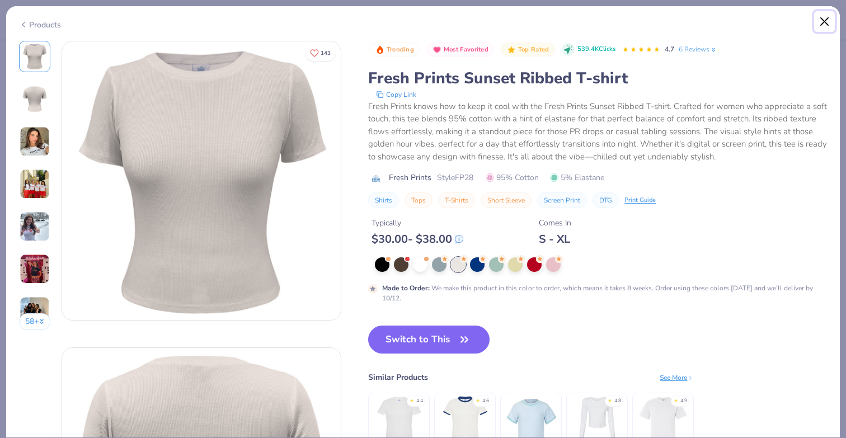
click at [821, 25] on button "Close" at bounding box center [824, 21] width 21 height 21
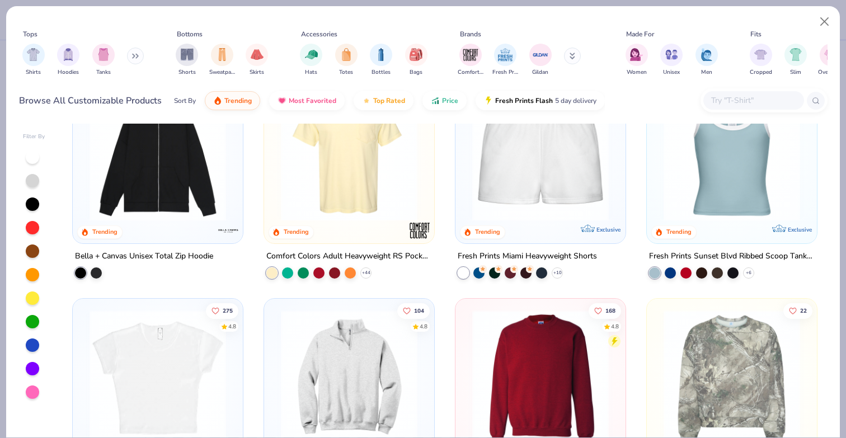
scroll to position [720, 0]
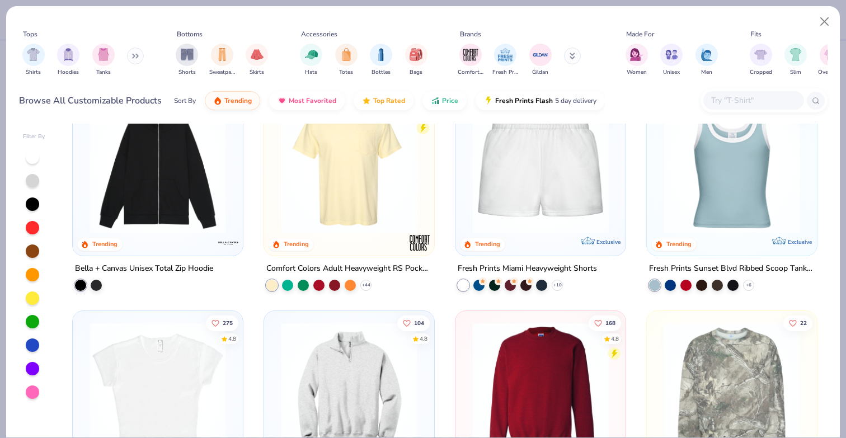
click at [95, 369] on img at bounding box center [158, 390] width 148 height 136
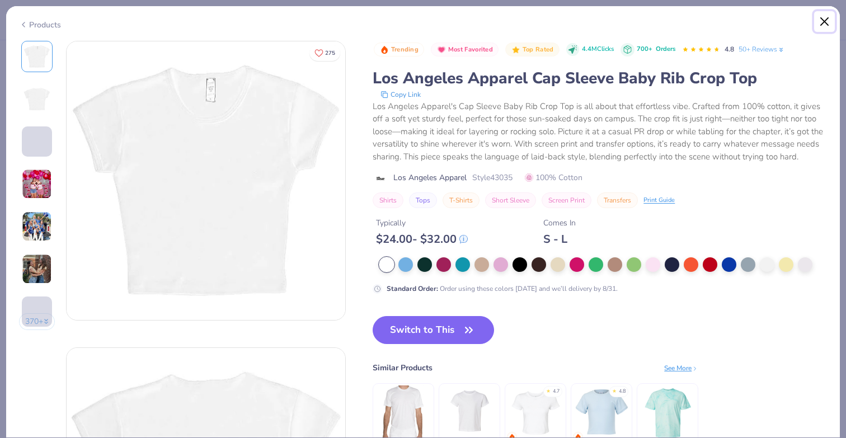
click at [823, 23] on button "Close" at bounding box center [824, 21] width 21 height 21
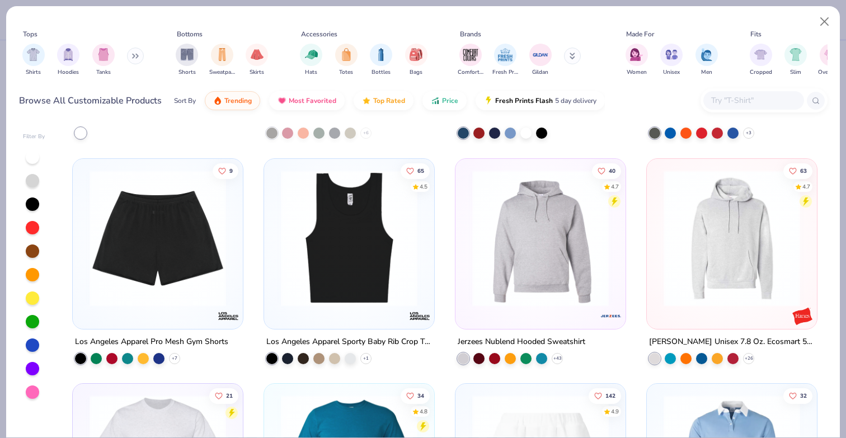
scroll to position [4923, 0]
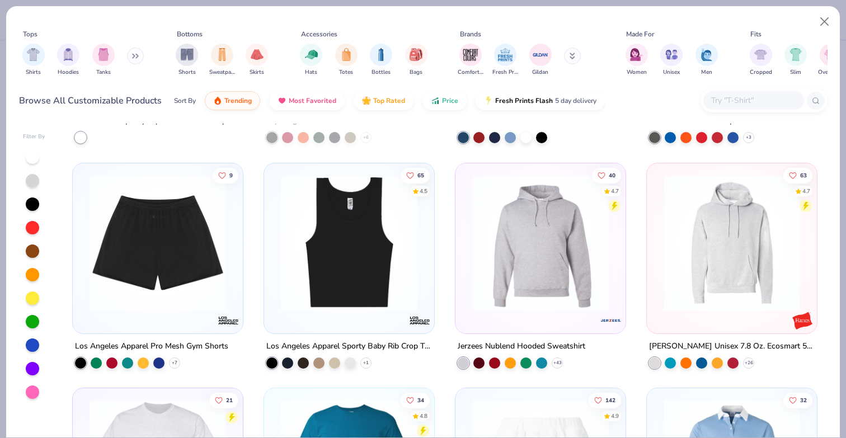
click at [379, 318] on div at bounding box center [349, 244] width 159 height 153
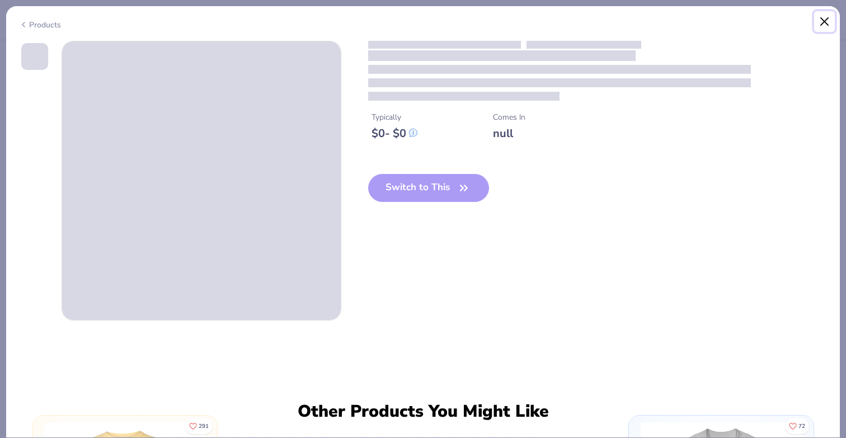
click at [826, 18] on button "Close" at bounding box center [824, 21] width 21 height 21
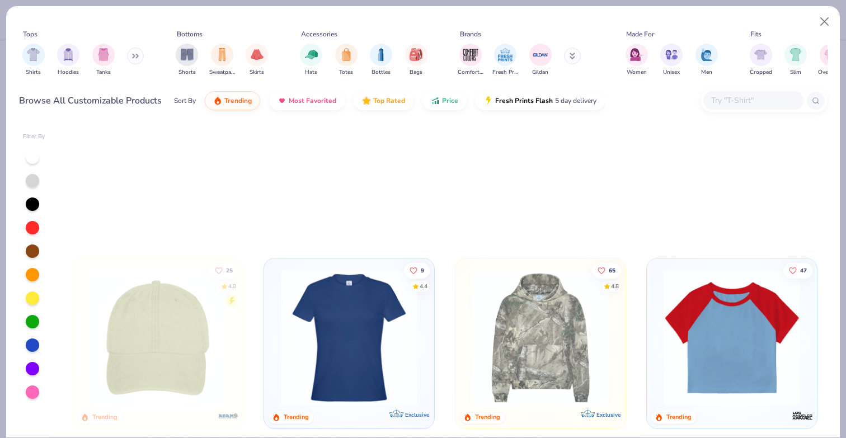
scroll to position [1496, 0]
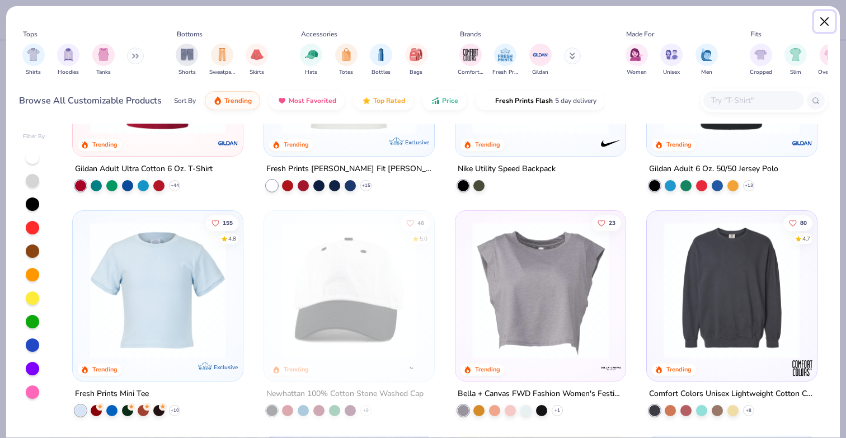
click at [821, 25] on button "Close" at bounding box center [824, 21] width 21 height 21
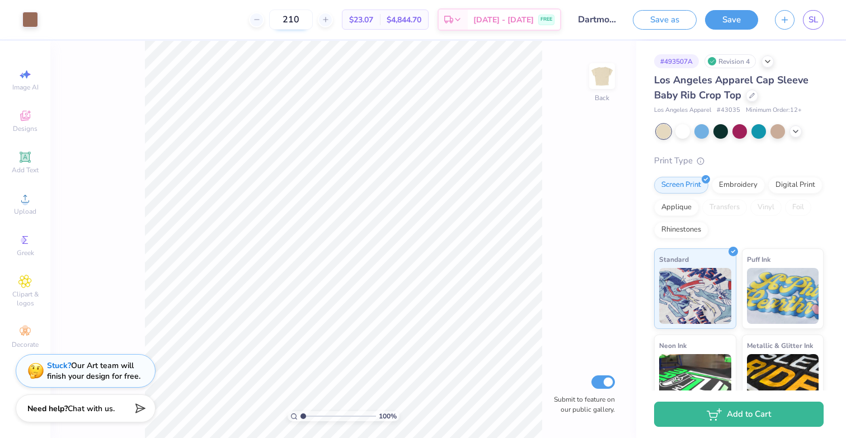
drag, startPoint x: 300, startPoint y: 23, endPoint x: 289, endPoint y: 22, distance: 11.2
click at [289, 22] on input "210" at bounding box center [291, 20] width 44 height 20
type input "200"
click at [214, 32] on div "200 $23.59 Per Item $4,718.00 Total Est. Delivery Aug 29 - Sep 1 FREE" at bounding box center [303, 19] width 515 height 39
click at [369, 17] on span "$23.59" at bounding box center [361, 20] width 24 height 12
